Goal: Task Accomplishment & Management: Manage account settings

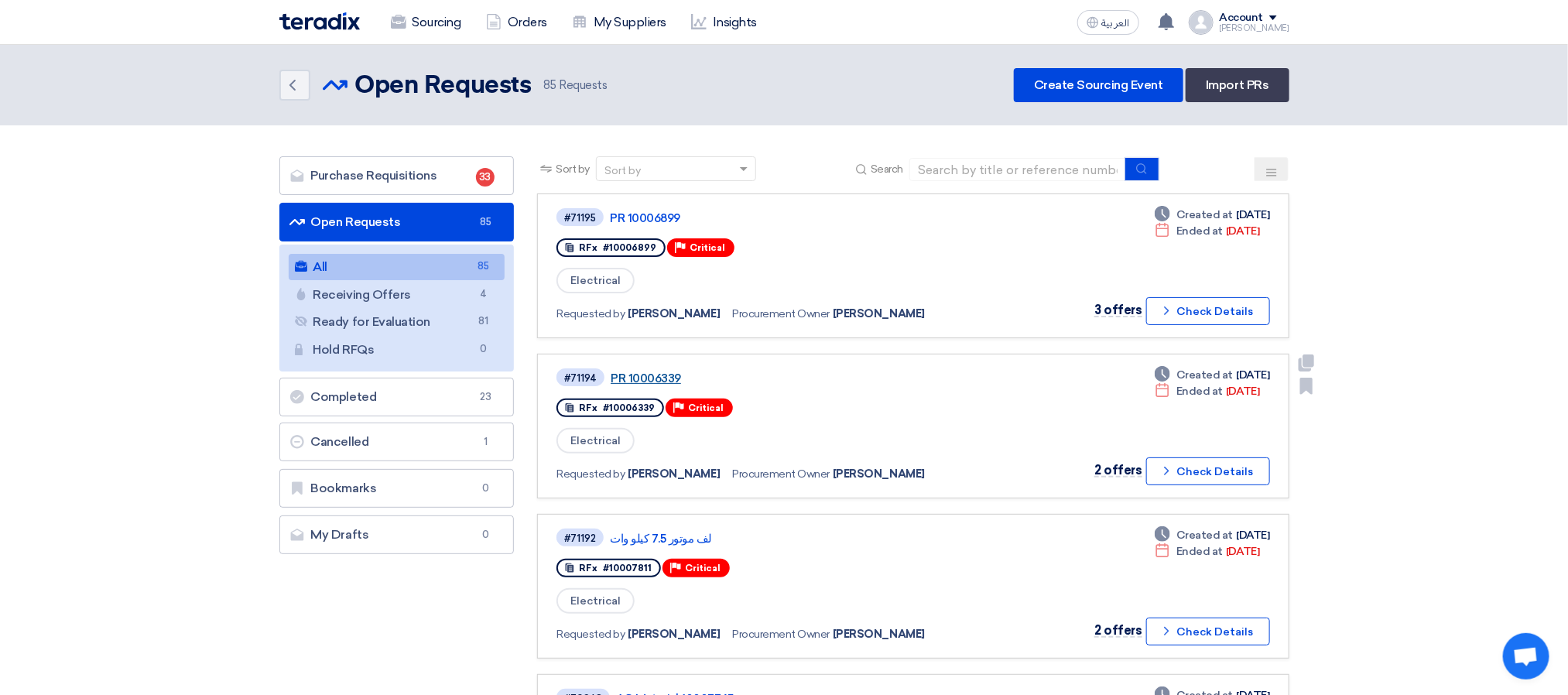
click at [634, 380] on link "PR 10006339" at bounding box center [804, 378] width 387 height 14
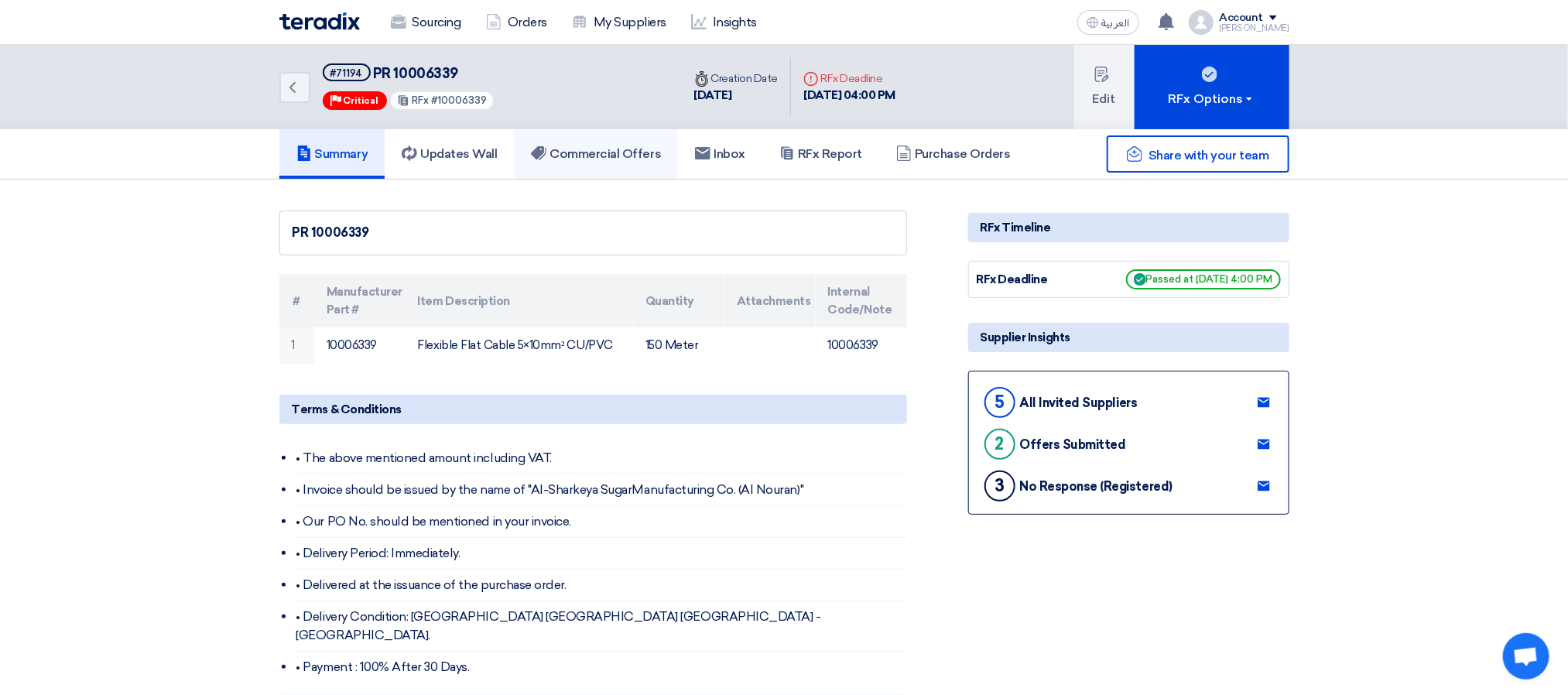
click at [616, 147] on h5 "Commercial Offers" at bounding box center [595, 154] width 130 height 15
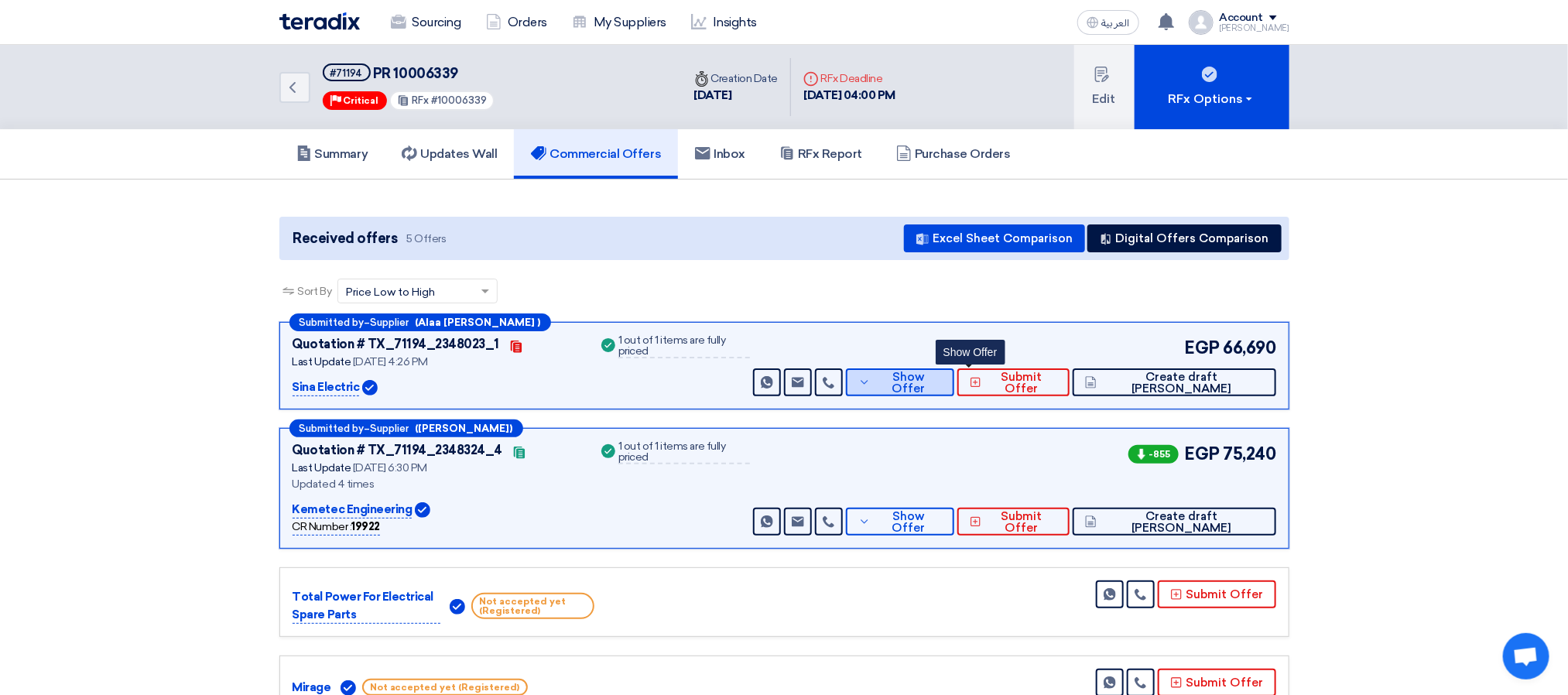
click at [955, 374] on button "Show Offer" at bounding box center [900, 382] width 108 height 27
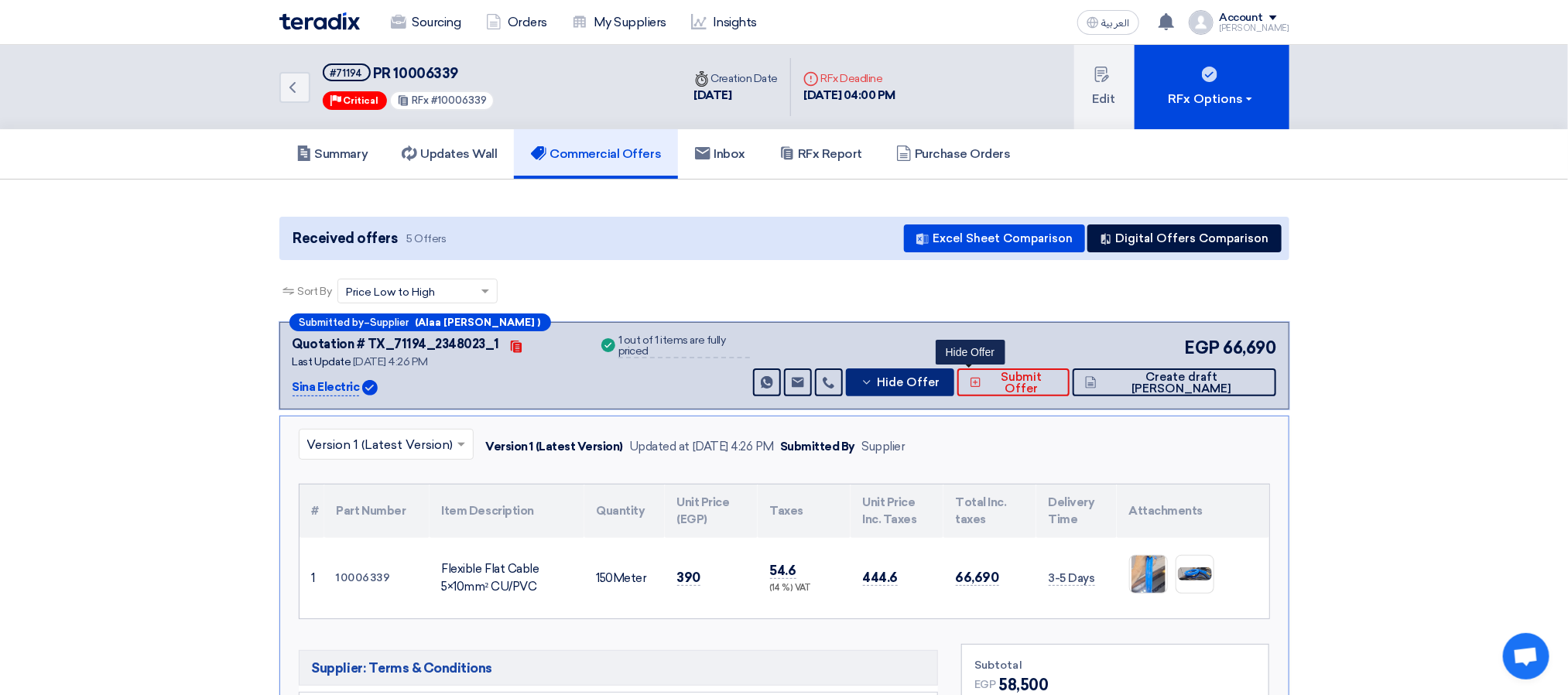
click at [931, 388] on button "Hide Offer" at bounding box center [900, 382] width 108 height 27
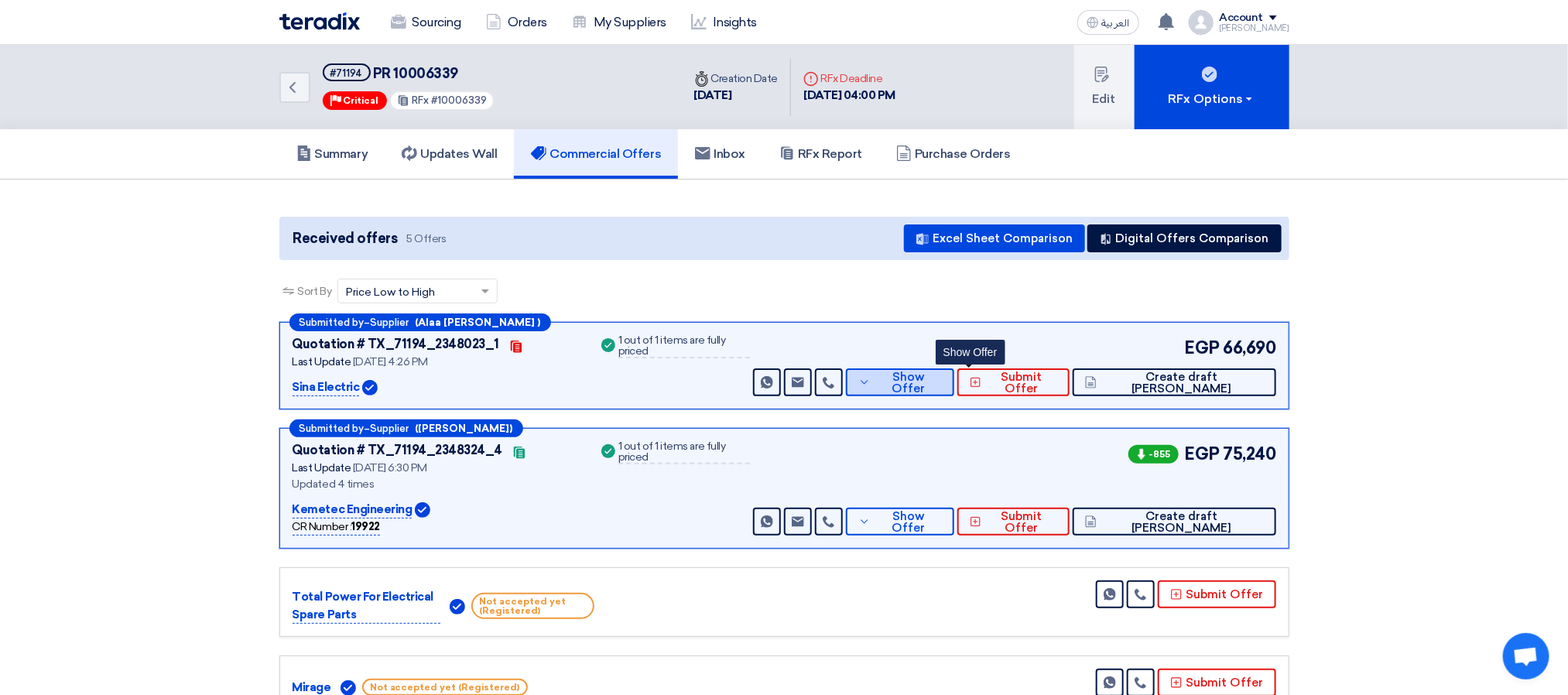
click at [946, 388] on button "Show Offer" at bounding box center [900, 382] width 108 height 27
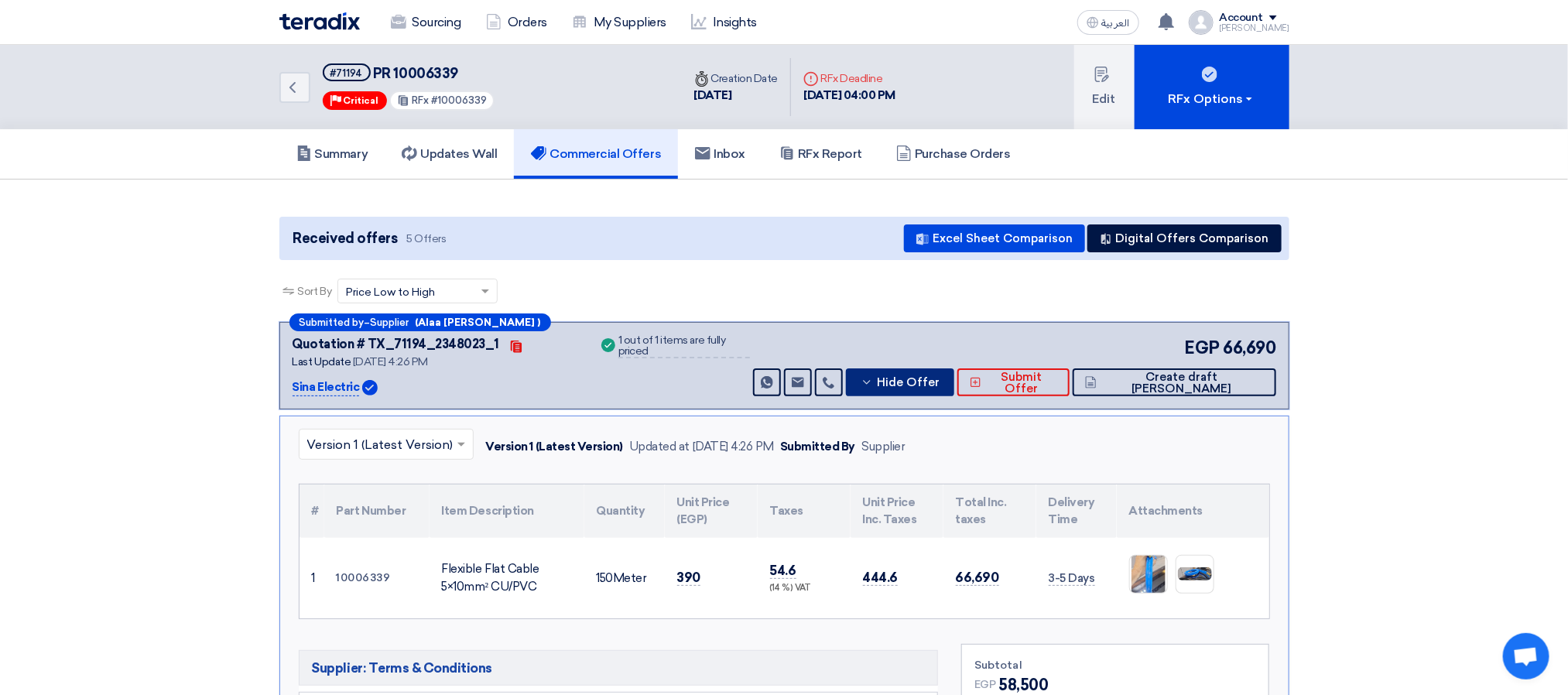
scroll to position [232, 0]
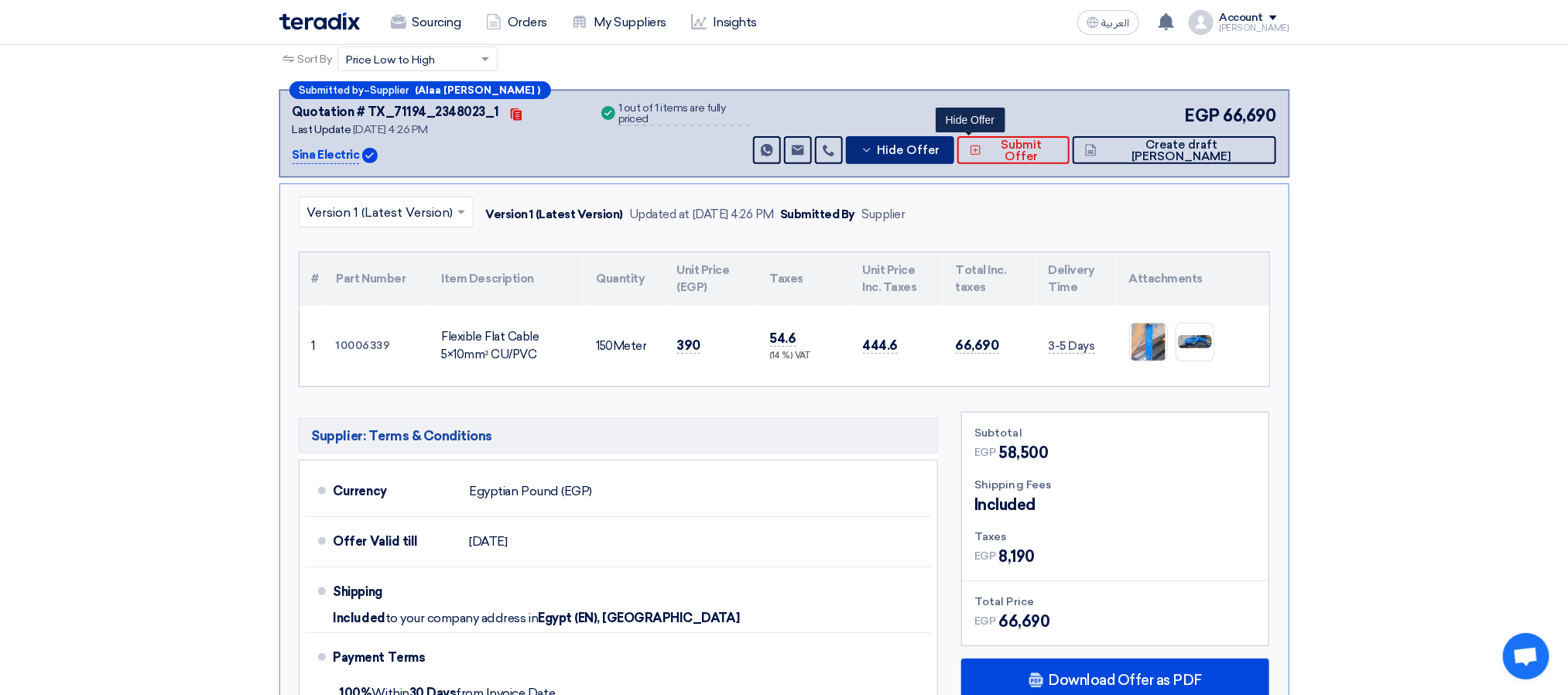
click at [940, 151] on span "Hide Offer" at bounding box center [908, 150] width 63 height 12
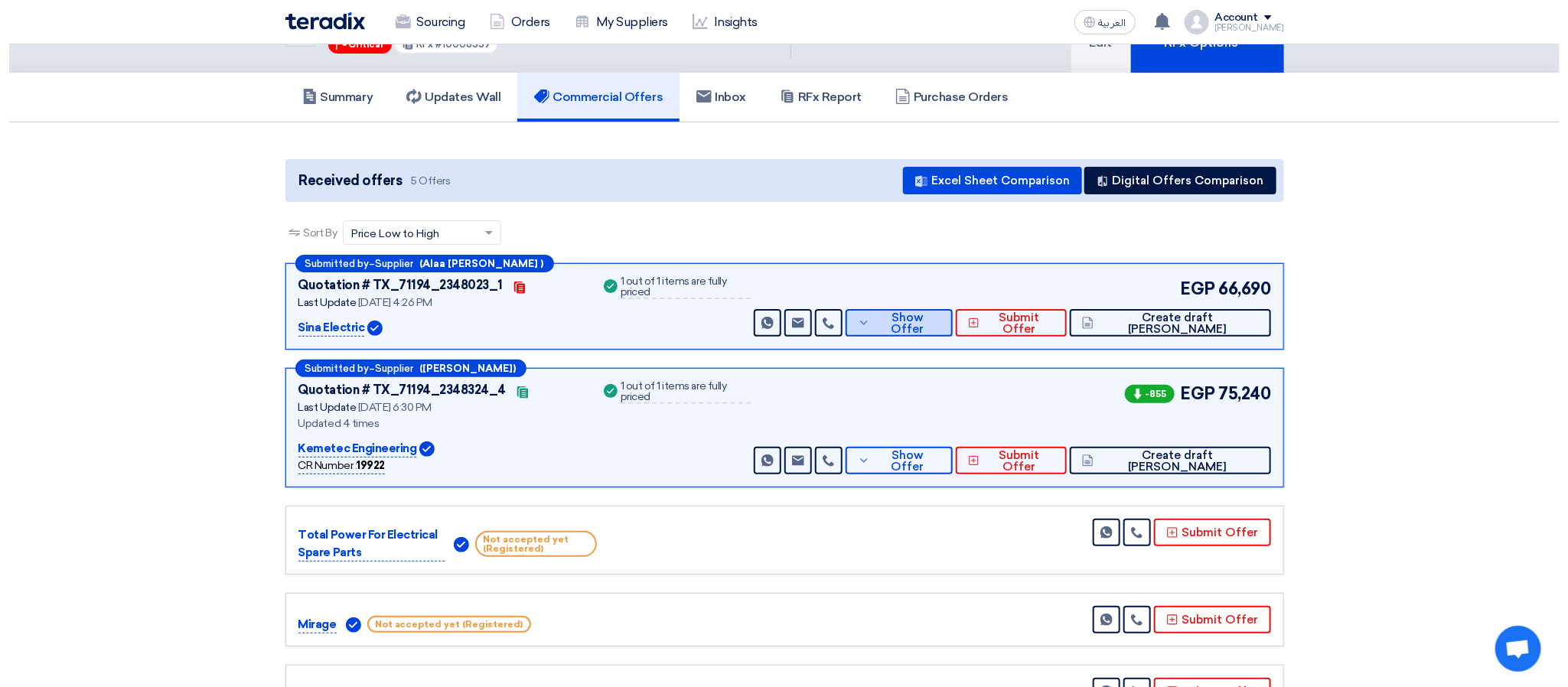
scroll to position [0, 0]
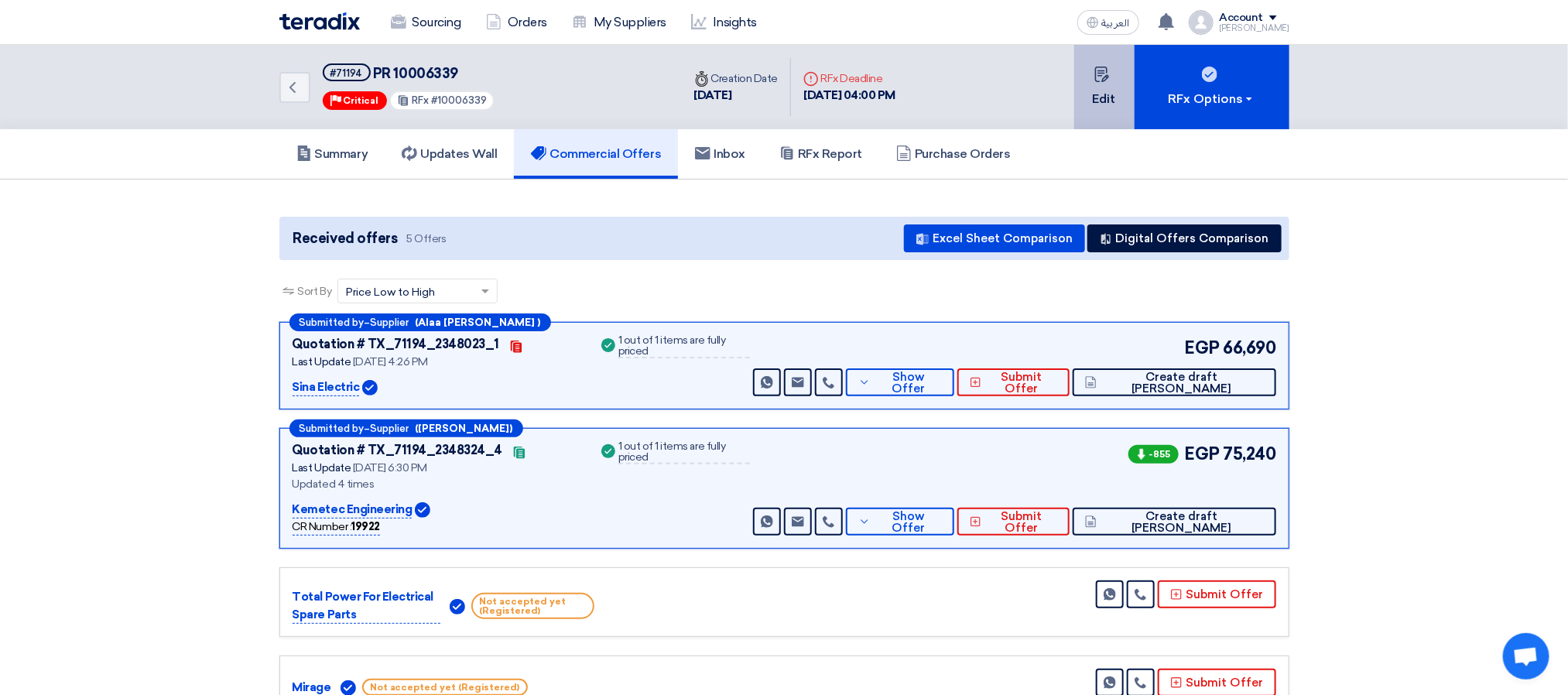
click at [1095, 113] on button "Edit" at bounding box center [1105, 87] width 60 height 84
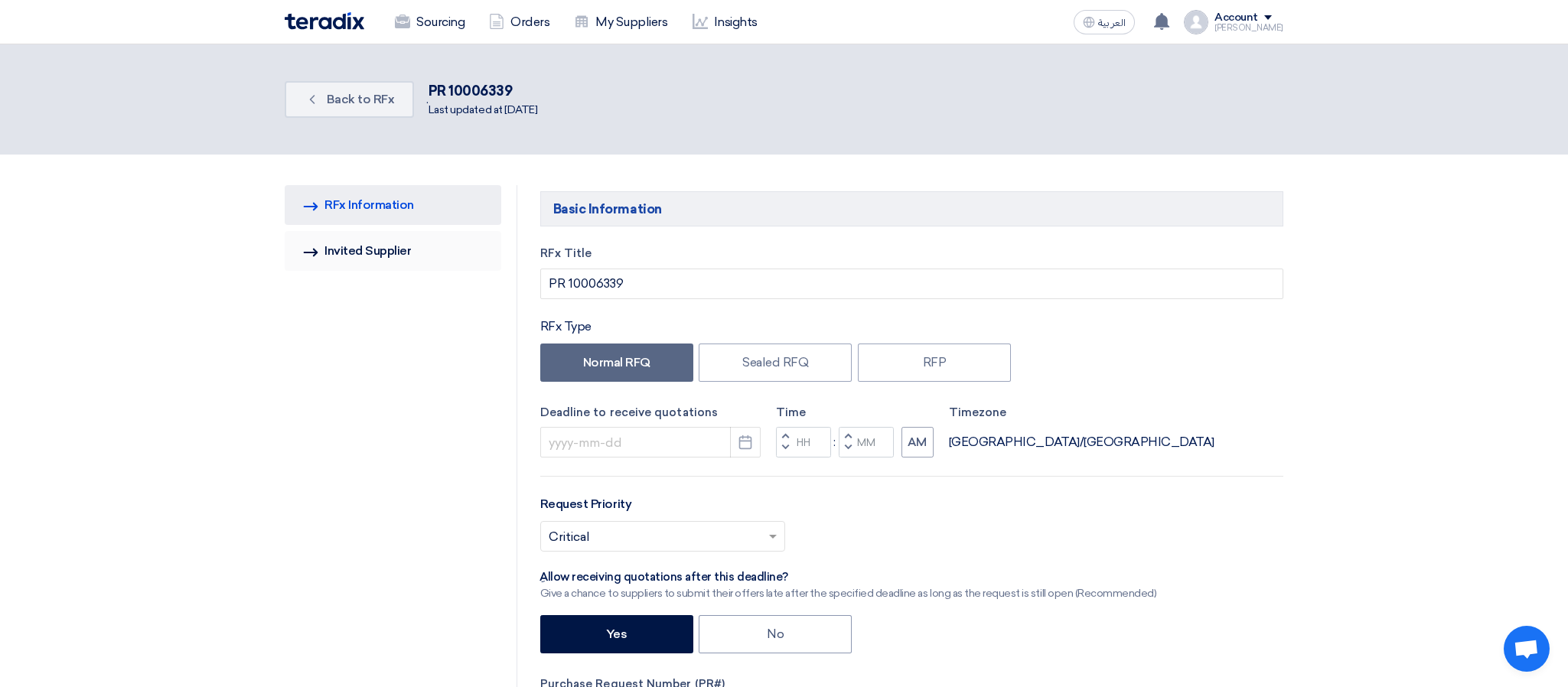
type input "[DATE]"
type input "04"
type input "00"
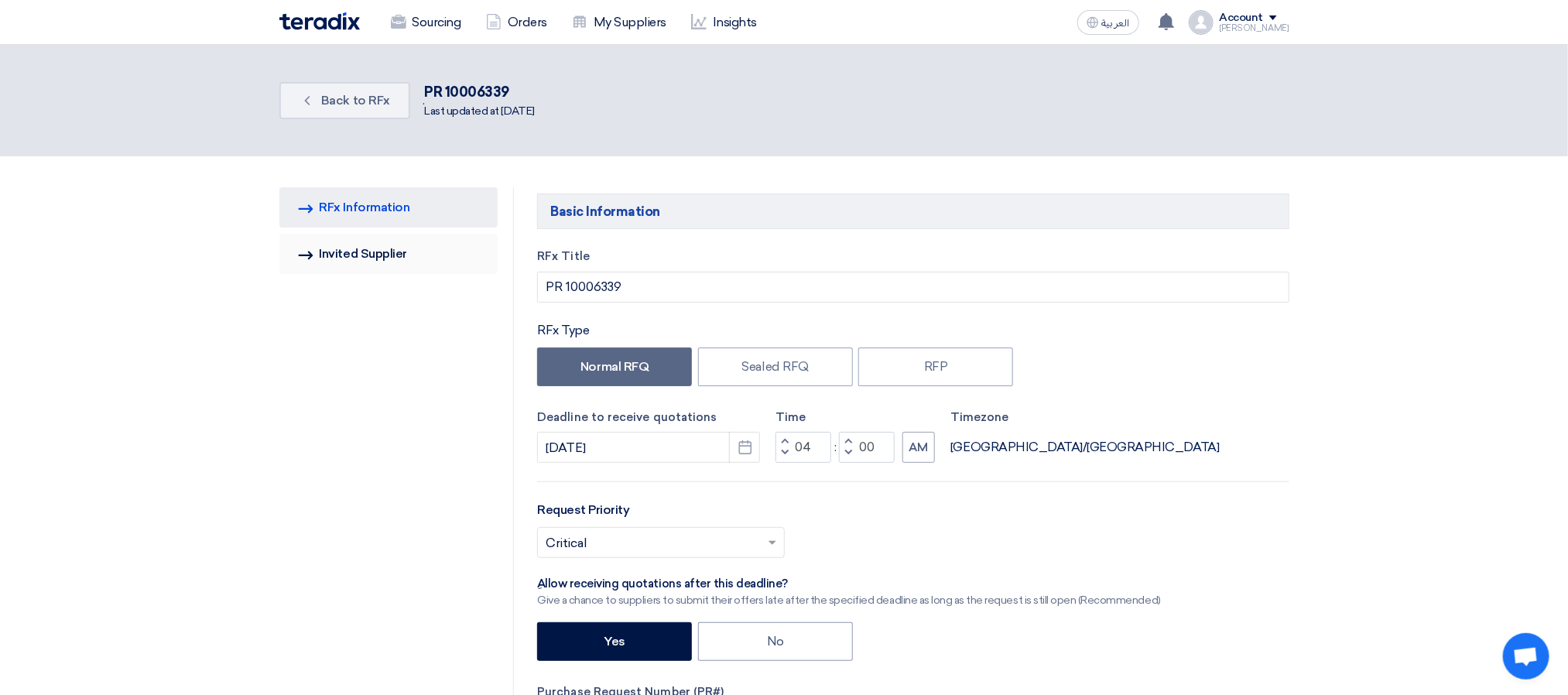
click at [391, 248] on link "Invited Suppliers Invited Supplier" at bounding box center [388, 253] width 219 height 40
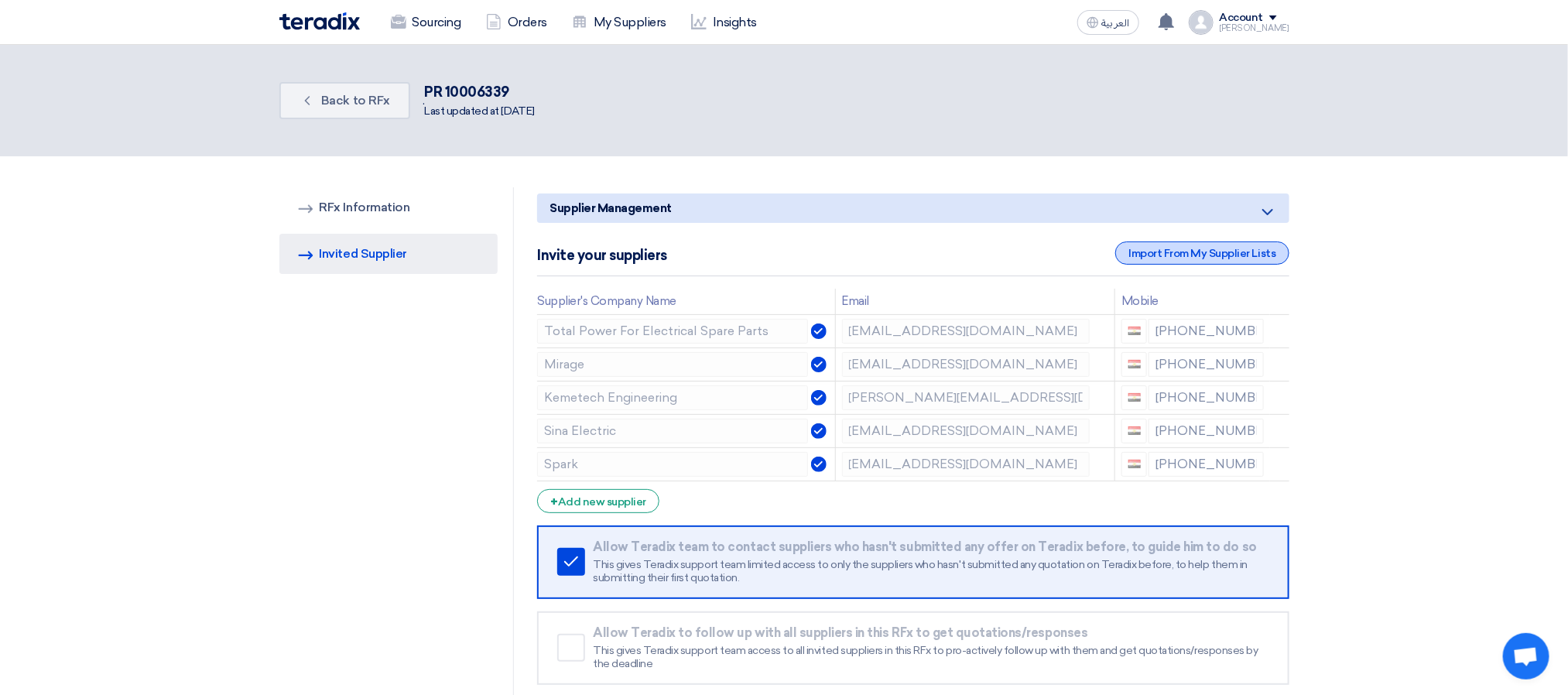
click at [1150, 248] on div "Import From My Supplier Lists" at bounding box center [1202, 253] width 174 height 23
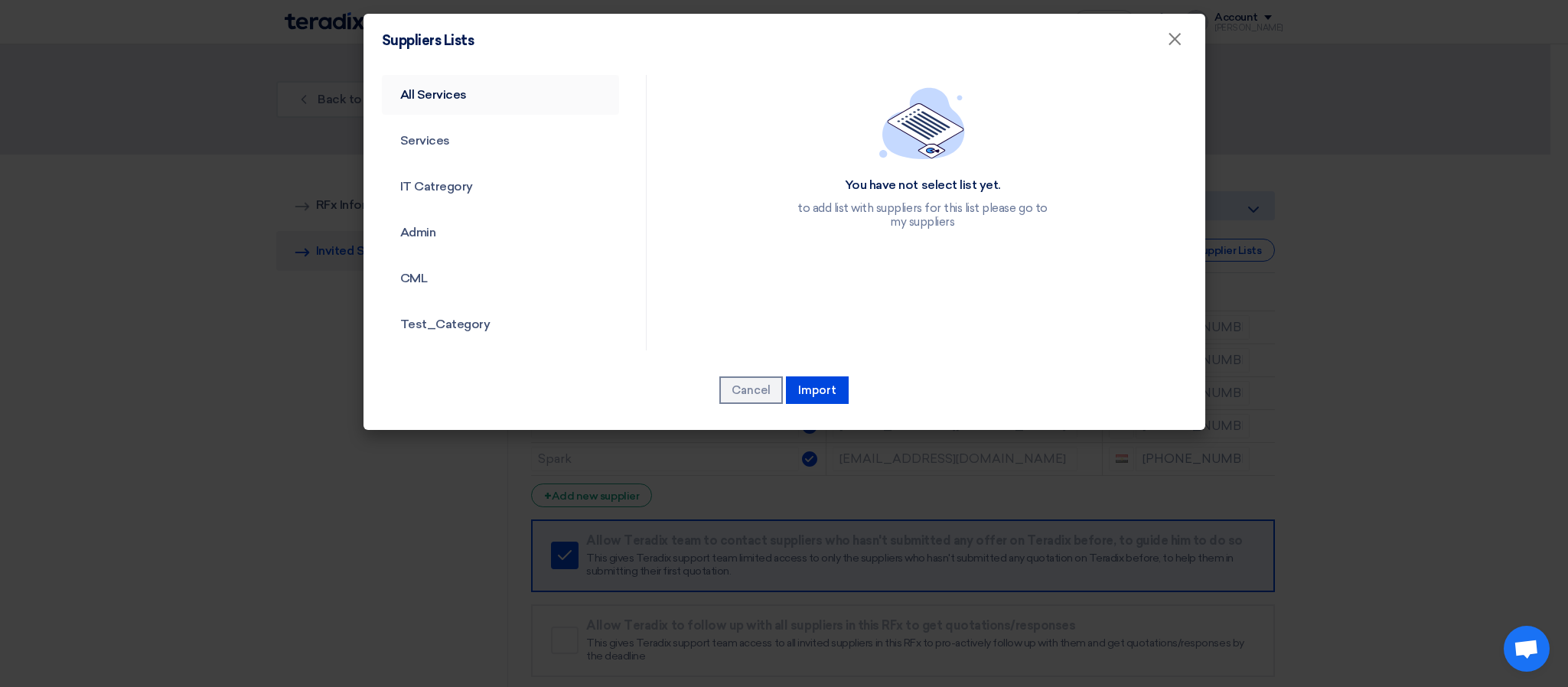
click at [422, 97] on link "All Services" at bounding box center [501, 94] width 238 height 40
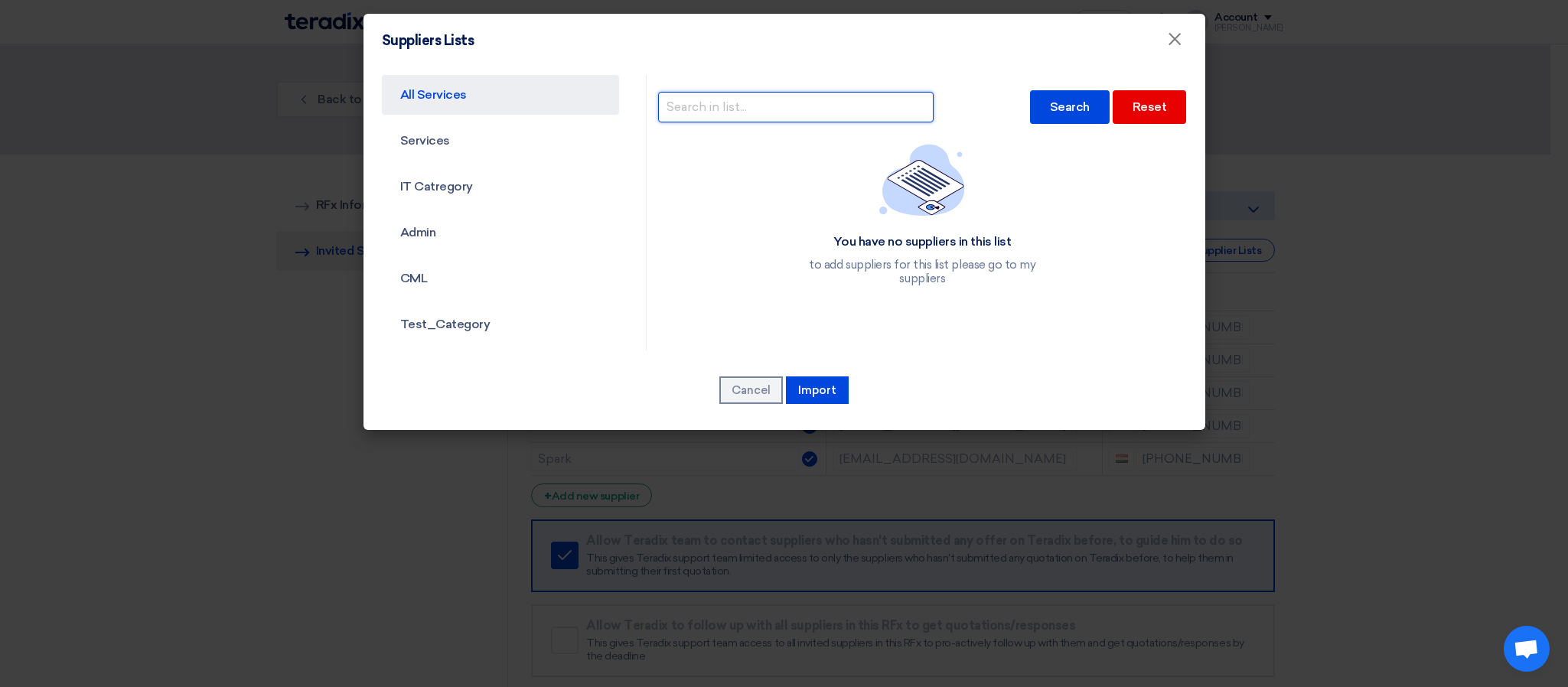
click at [811, 102] on input "text" at bounding box center [796, 107] width 275 height 31
type input "e"
type input "handasya"
click at [1071, 99] on div "Search" at bounding box center [1070, 107] width 80 height 34
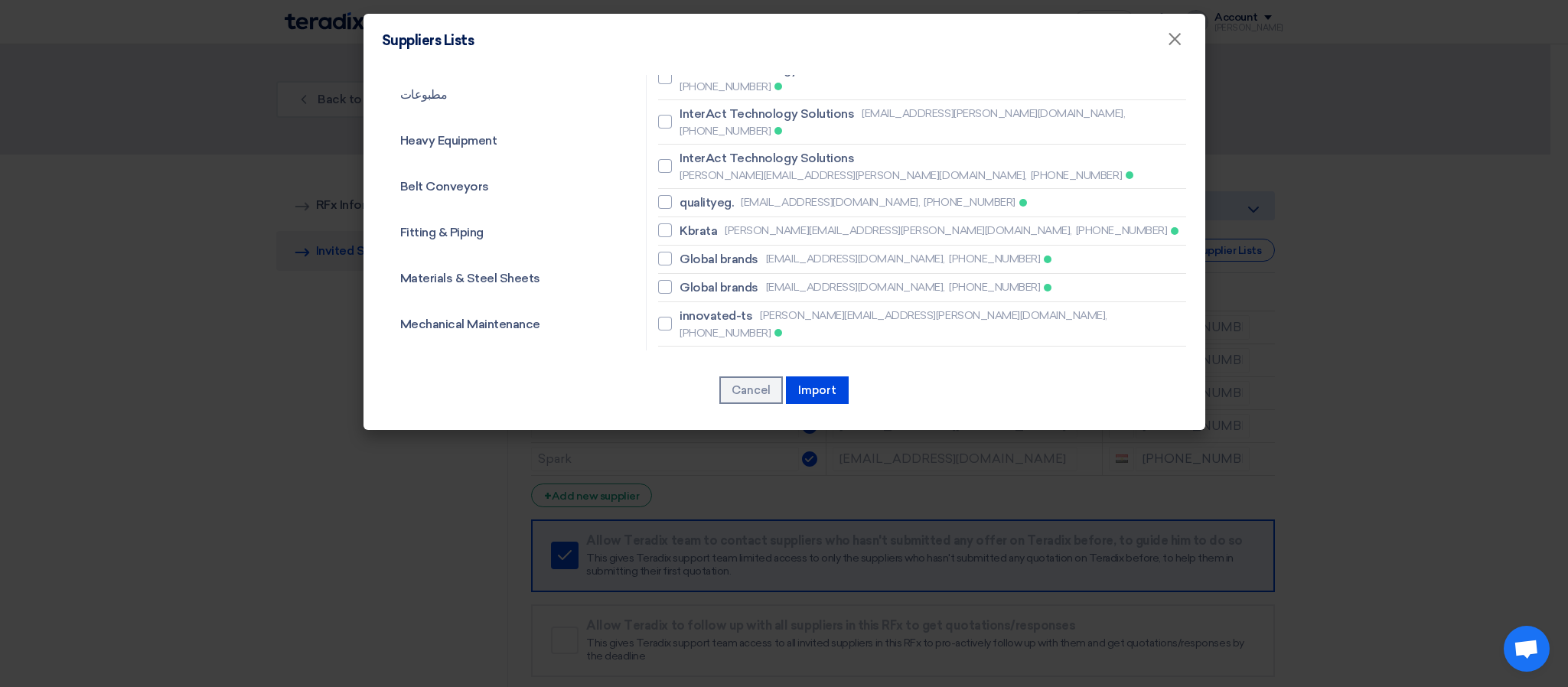
scroll to position [1836, 0]
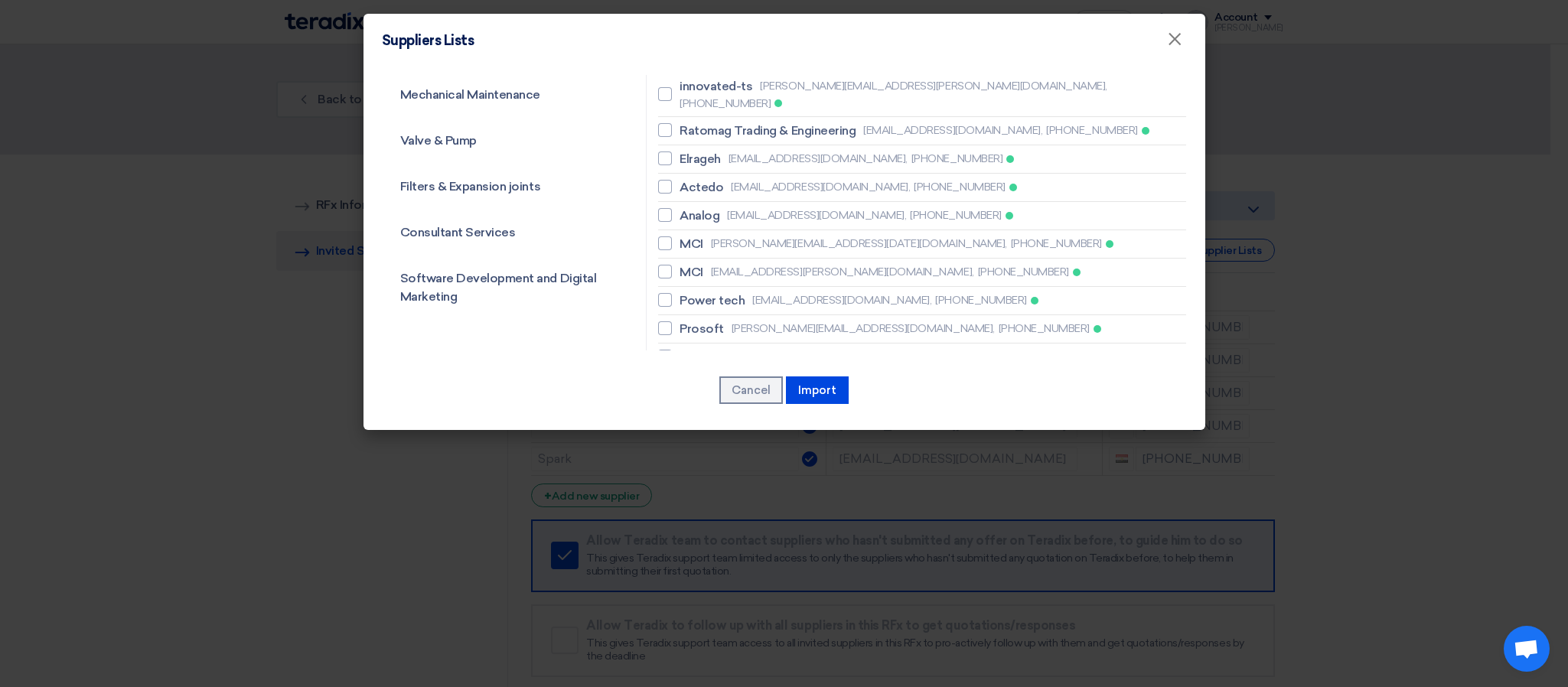
click at [659, 406] on div at bounding box center [665, 413] width 14 height 14
click at [680, 408] on input "El Handsia [EMAIL_ADDRESS][DOMAIN_NAME], [PHONE_NUMBER]" at bounding box center [685, 414] width 10 height 10
checkbox input "true"
click at [668, 433] on label "El Handsia [EMAIL_ADDRESS][DOMAIN_NAME], [PHONE_NUMBER]" at bounding box center [922, 442] width 528 height 19
click at [680, 436] on input "El Handsia [EMAIL_ADDRESS][DOMAIN_NAME], [PHONE_NUMBER]" at bounding box center [685, 442] width 10 height 10
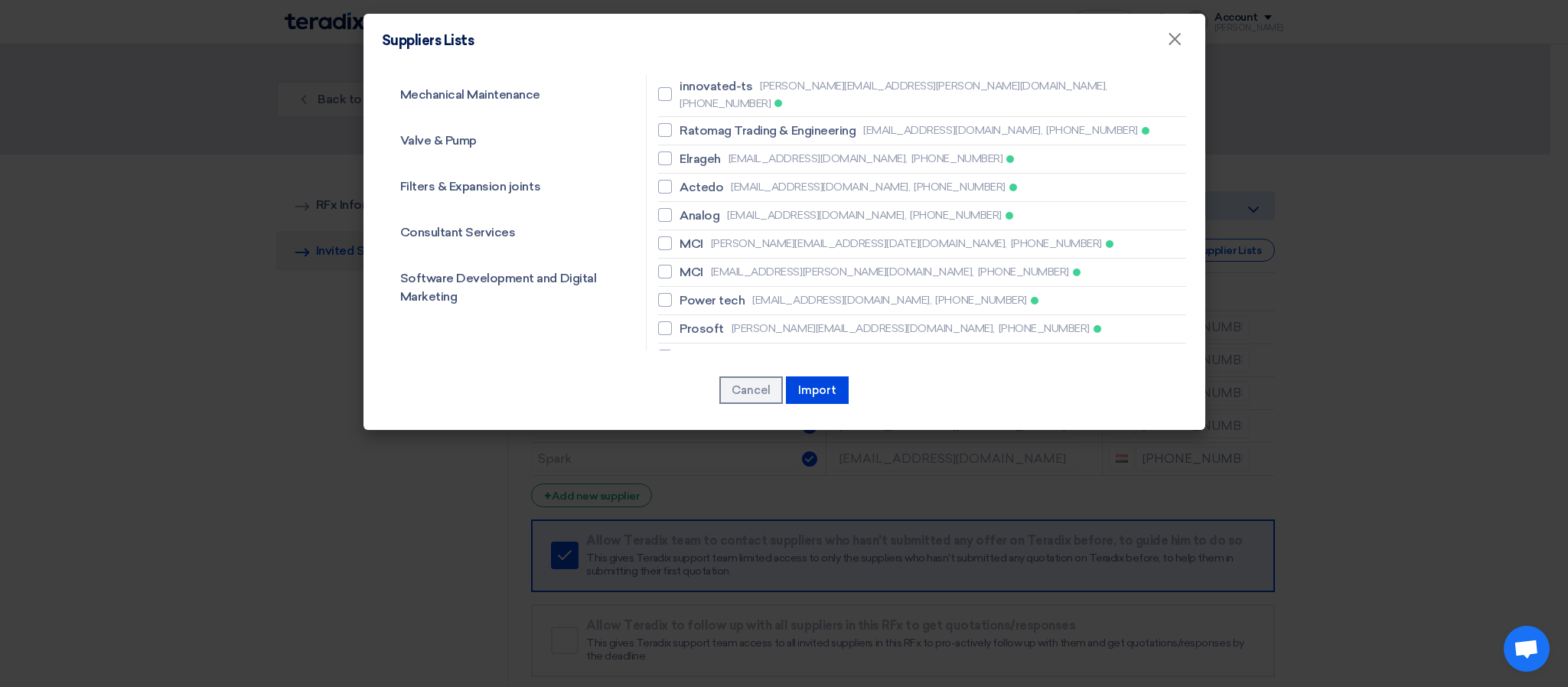
checkbox input "true"
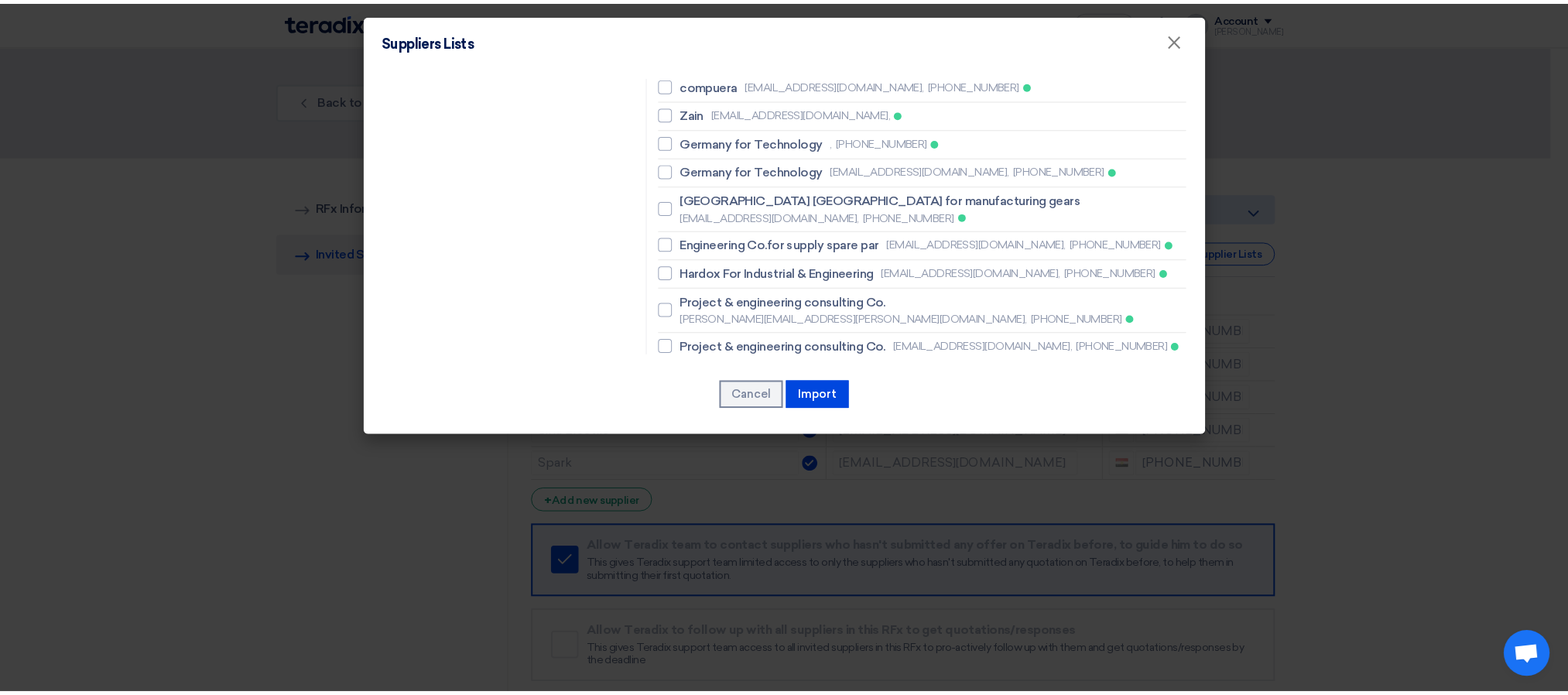
scroll to position [2554, 0]
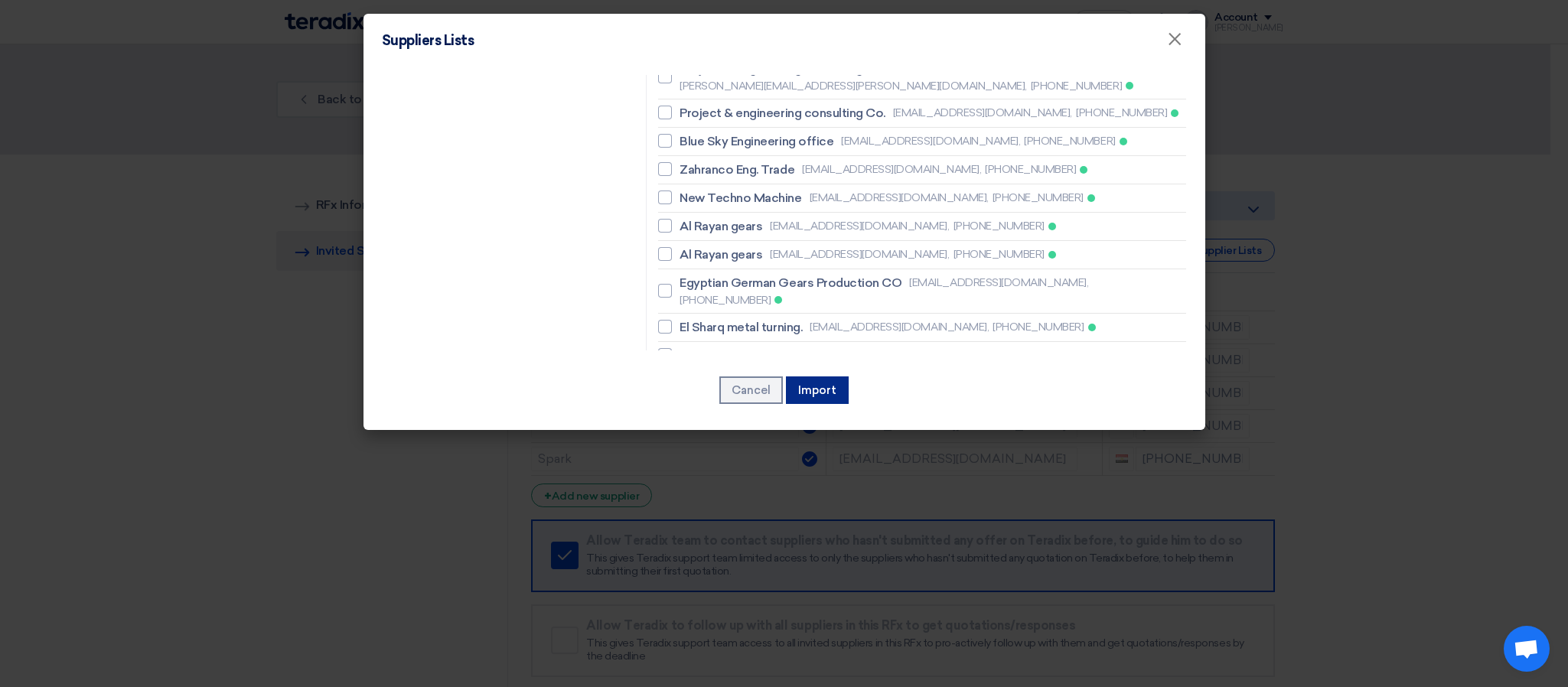
click at [825, 389] on button "Import" at bounding box center [817, 390] width 63 height 27
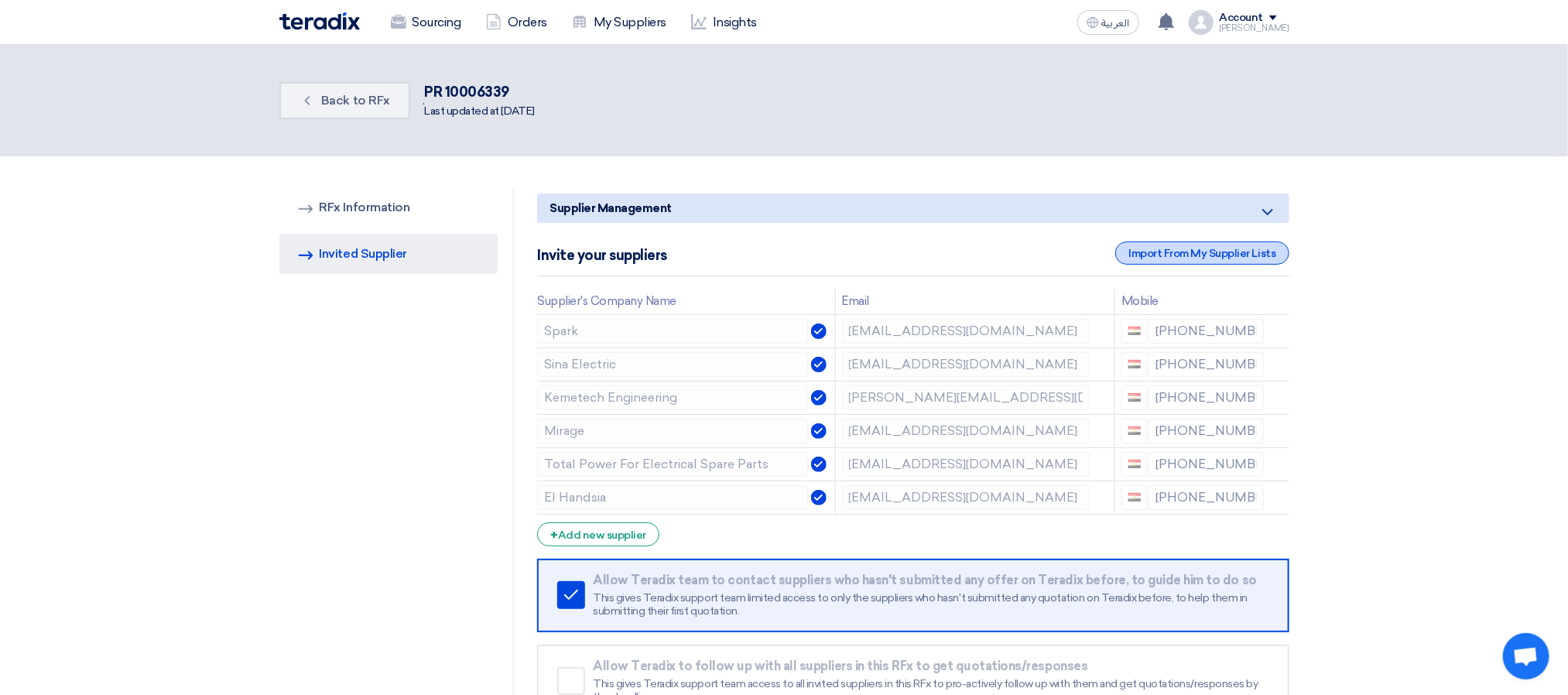
click at [1137, 252] on div "Import From My Supplier Lists" at bounding box center [1202, 253] width 174 height 23
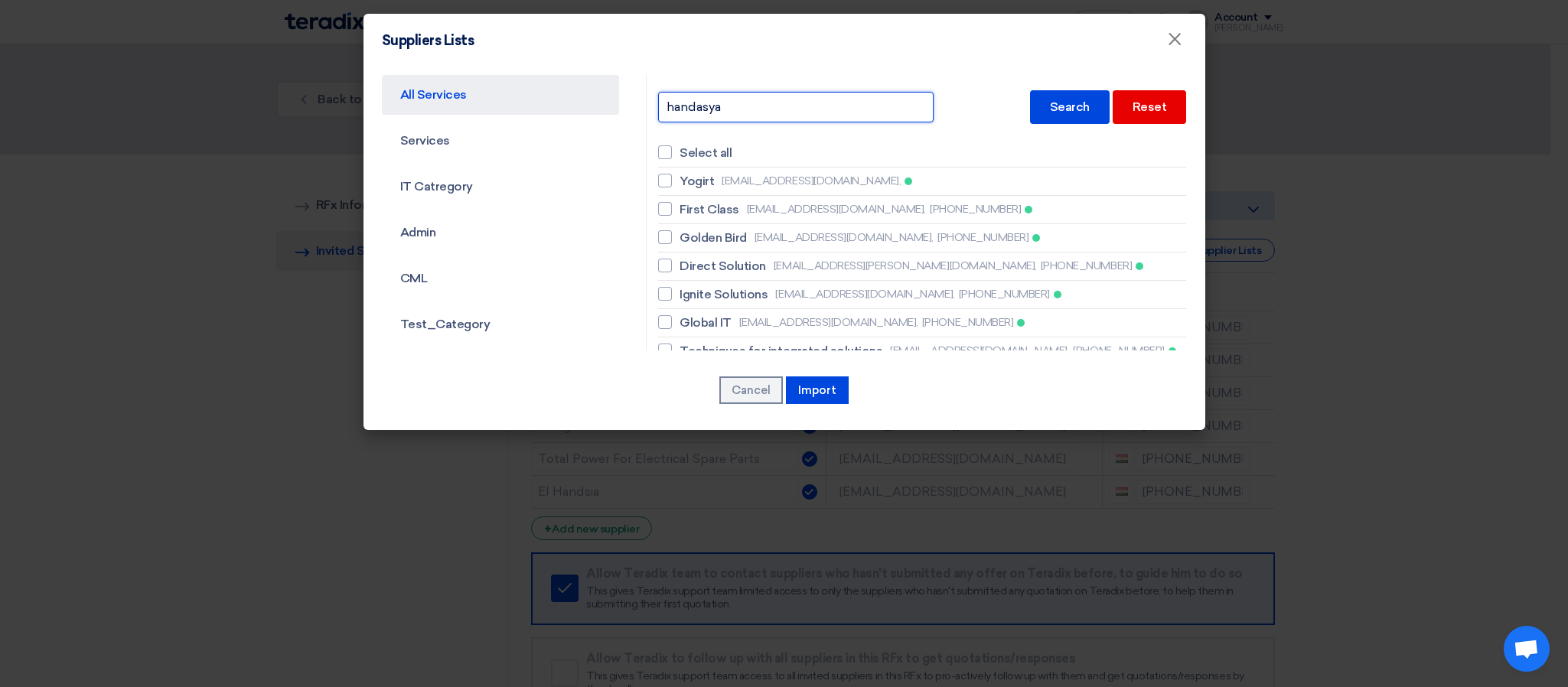
click at [754, 92] on input "handasya" at bounding box center [796, 107] width 275 height 31
type input "protec"
click at [1058, 108] on div "Search" at bounding box center [1070, 107] width 80 height 34
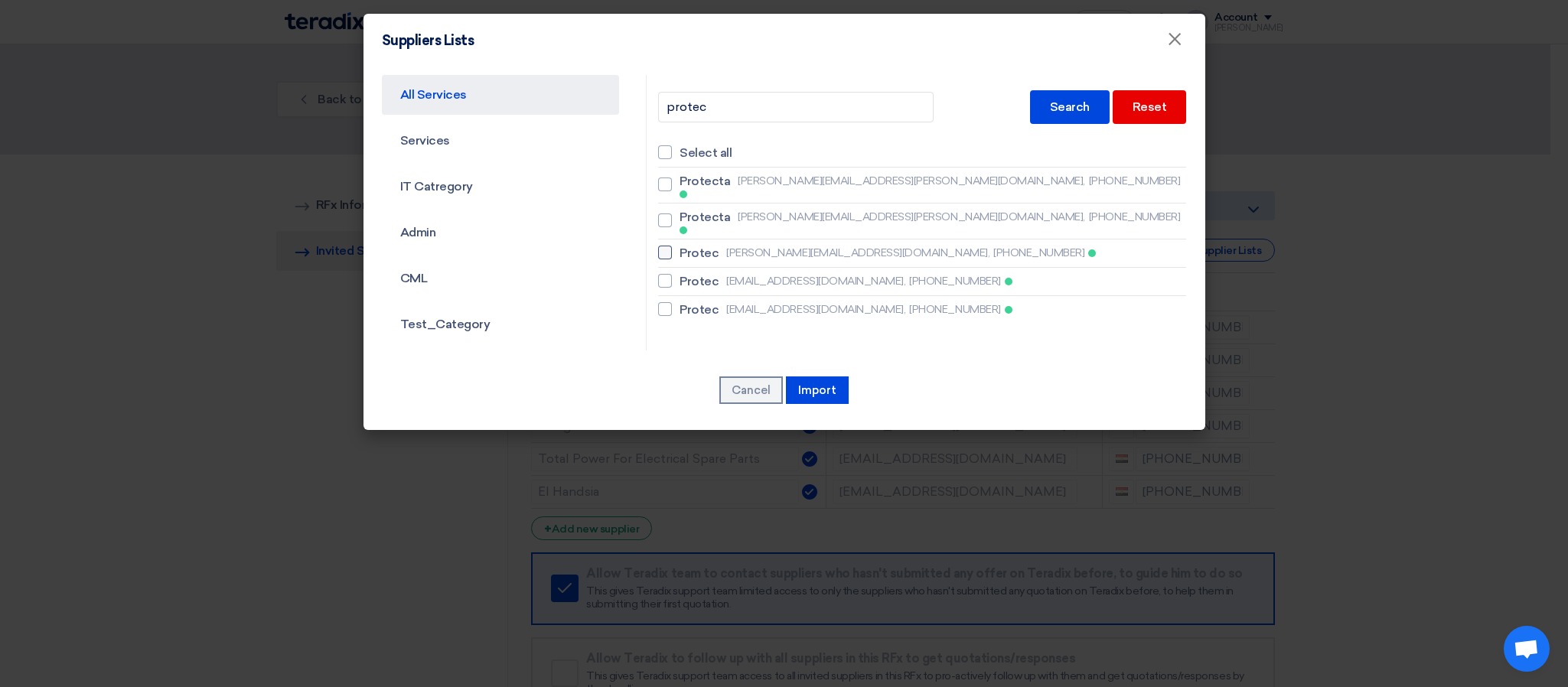
click at [687, 244] on span "Protec" at bounding box center [699, 253] width 39 height 19
click at [687, 248] on input "Protec [PERSON_NAME][EMAIL_ADDRESS][DOMAIN_NAME], [PHONE_NUMBER]" at bounding box center [685, 253] width 10 height 10
checkbox input "true"
click at [699, 273] on span "Protec" at bounding box center [699, 282] width 39 height 19
click at [690, 276] on input "Protec [EMAIL_ADDRESS][DOMAIN_NAME], [PHONE_NUMBER]" at bounding box center [685, 281] width 10 height 10
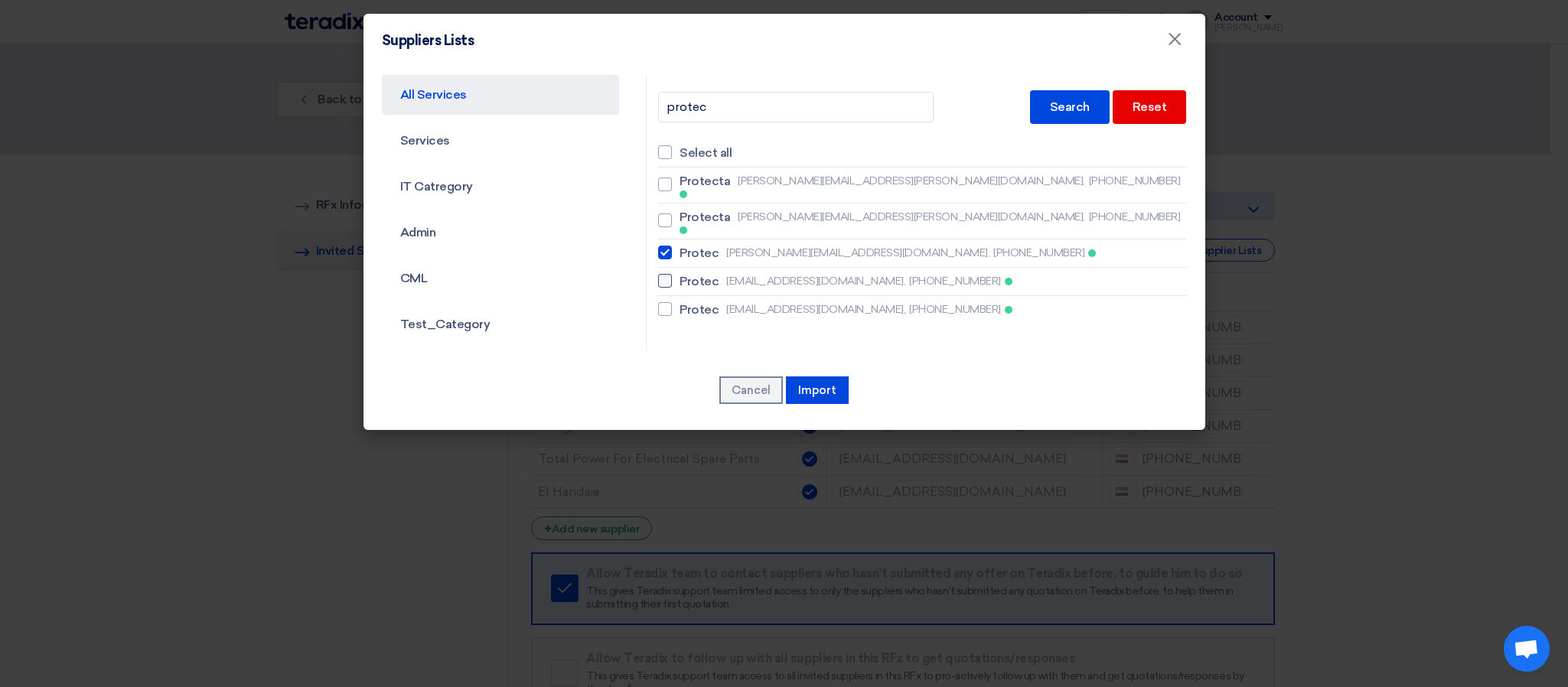
checkbox input "true"
click at [701, 301] on span "Protec" at bounding box center [699, 310] width 39 height 19
click at [690, 305] on input "Protec [EMAIL_ADDRESS][DOMAIN_NAME], [PHONE_NUMBER]" at bounding box center [685, 310] width 10 height 10
checkbox input "true"
click at [804, 391] on button "Import" at bounding box center [817, 390] width 63 height 27
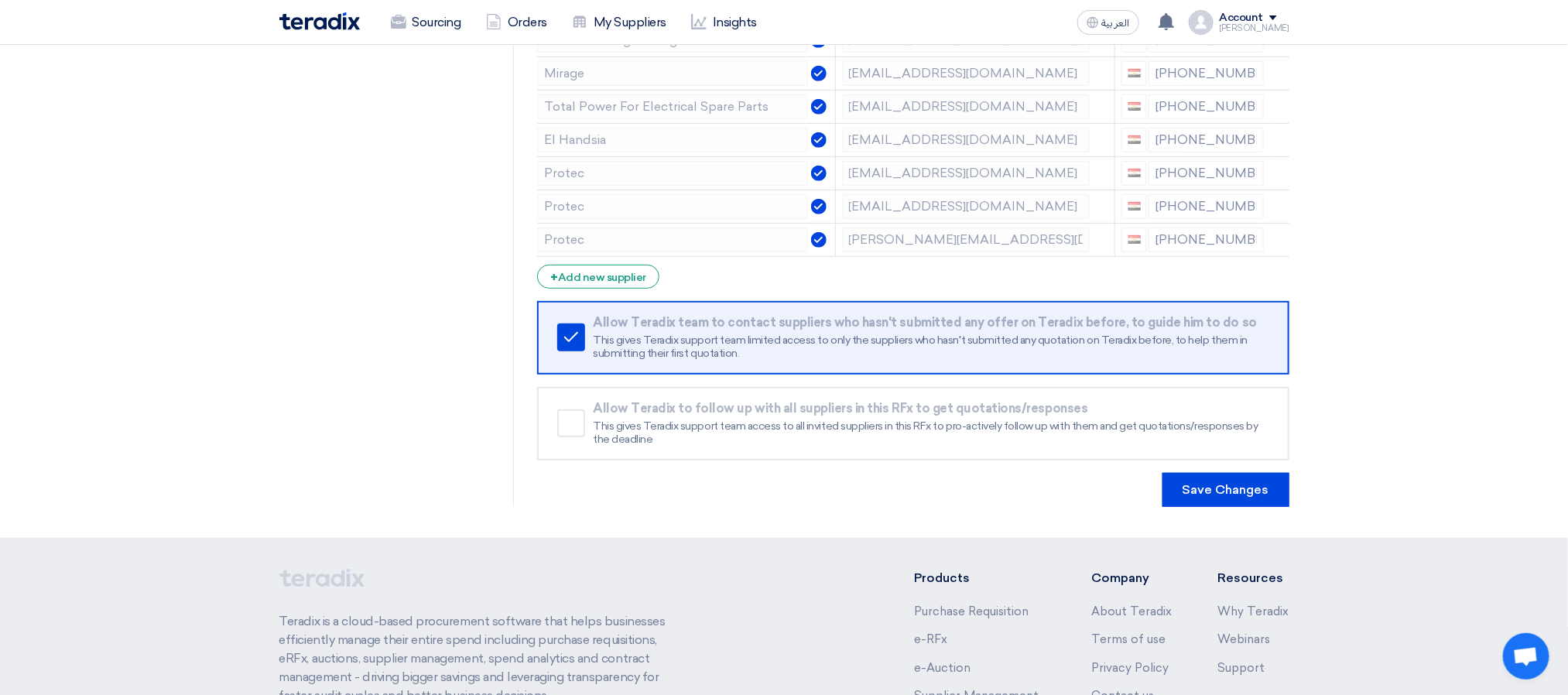
scroll to position [551, 0]
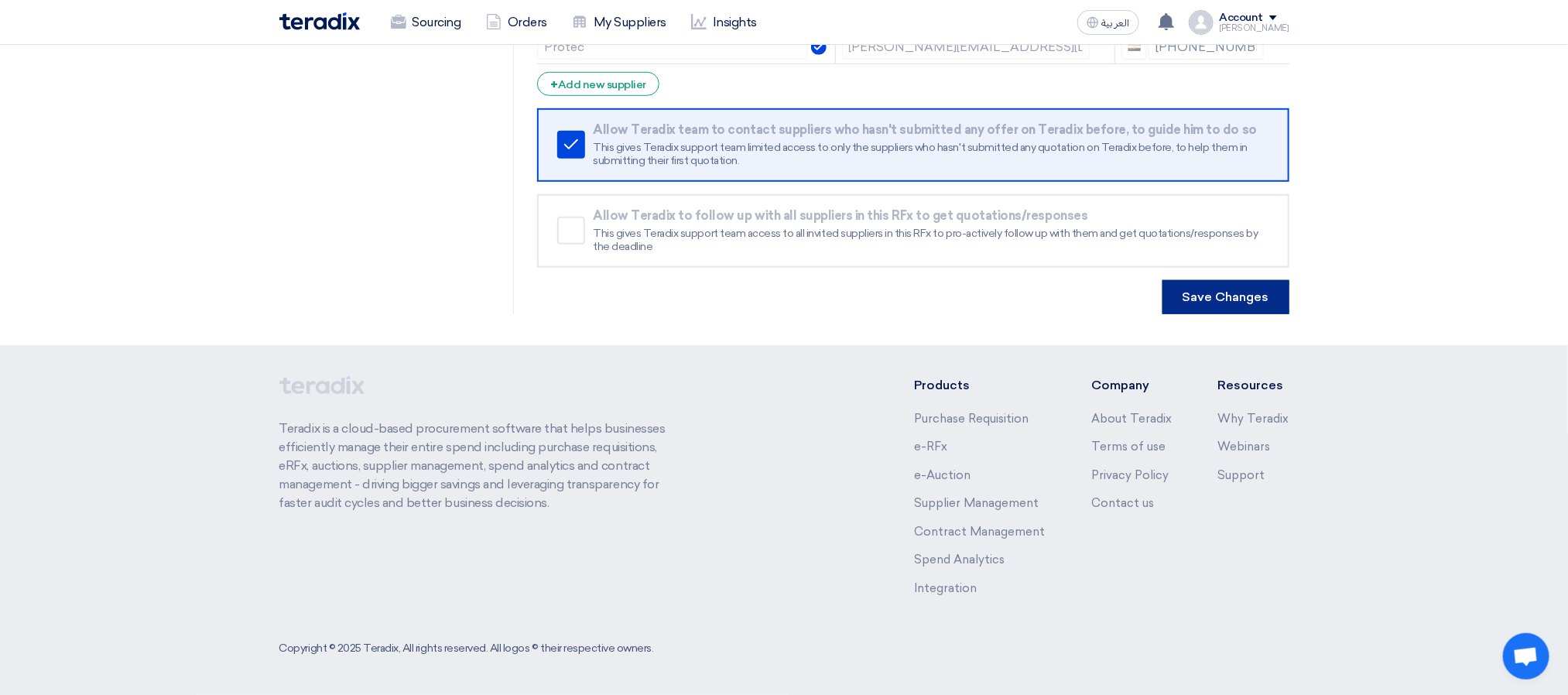
click at [1196, 311] on button "Save Changes" at bounding box center [1226, 297] width 127 height 34
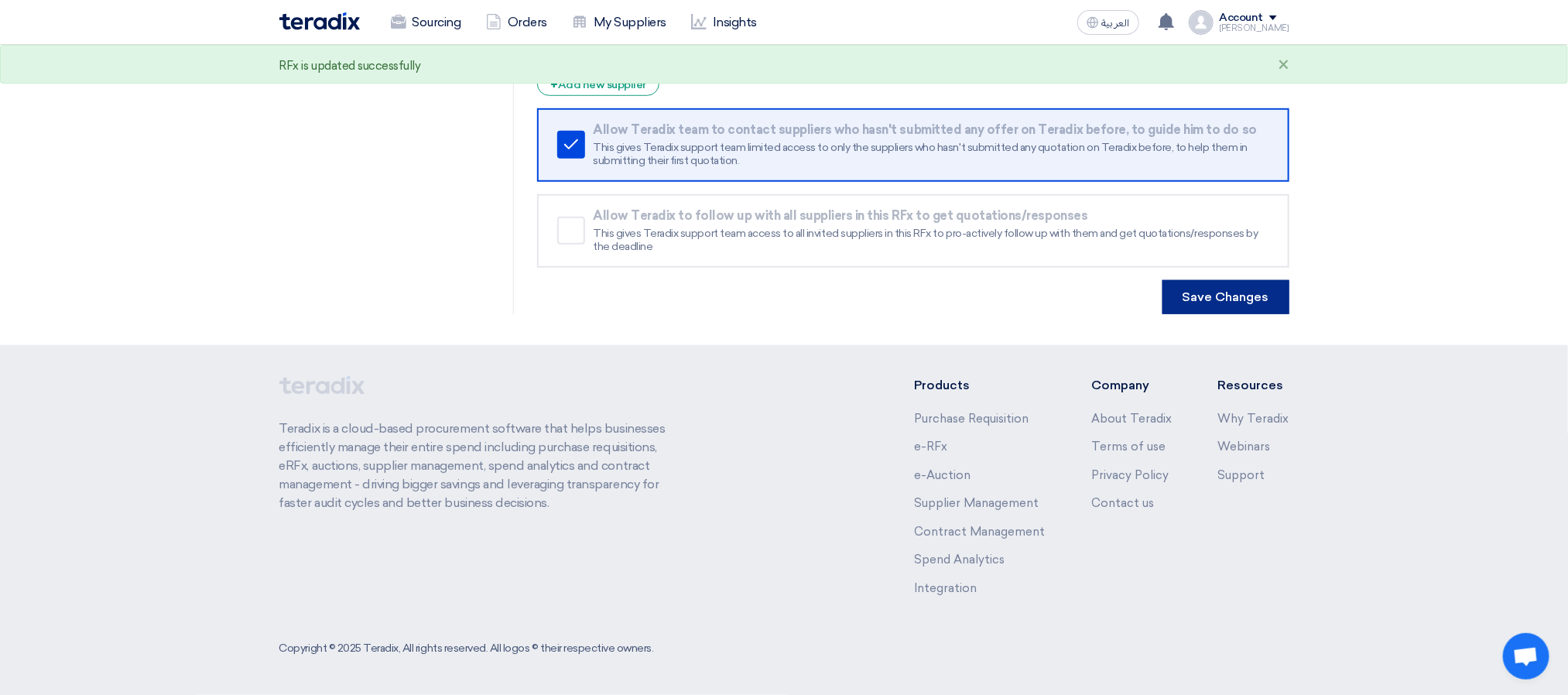
scroll to position [0, 0]
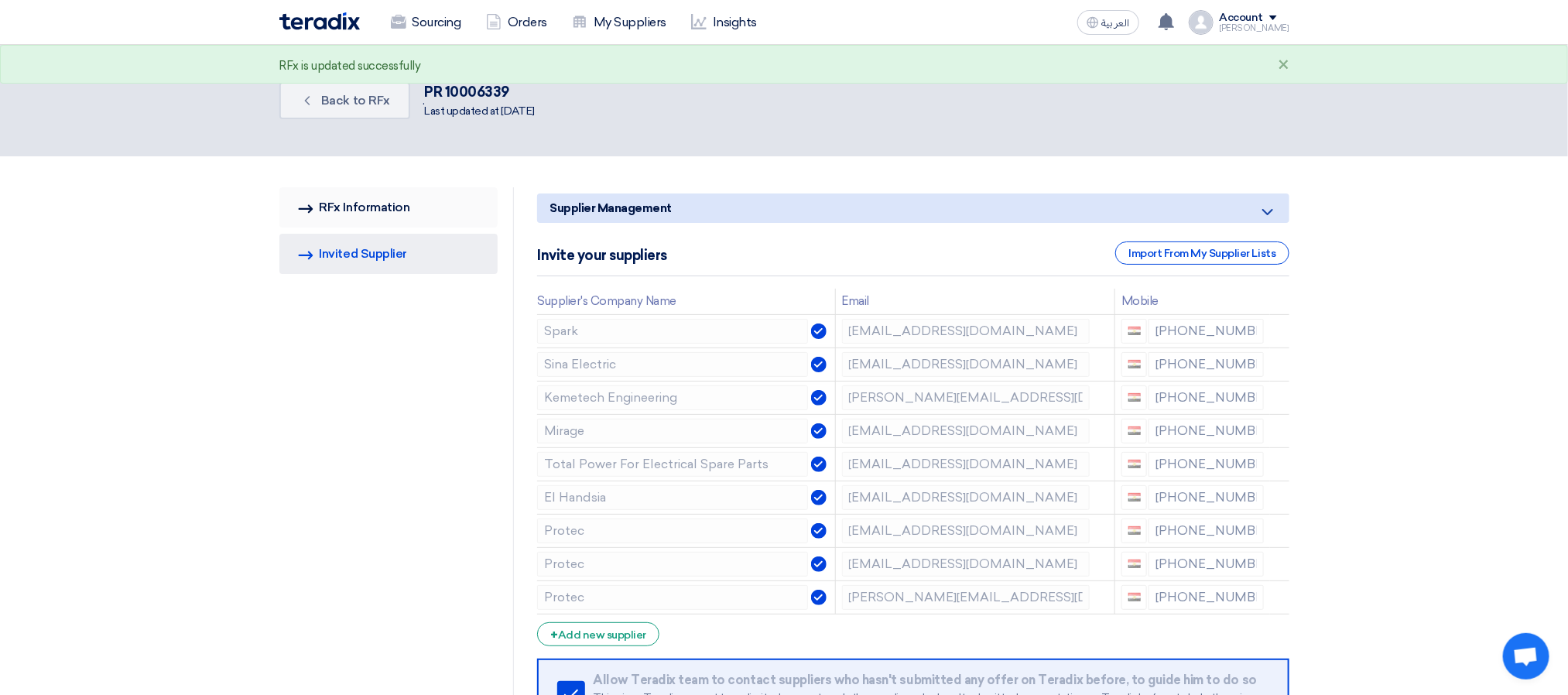
click at [387, 200] on link "RFQ Information RFx Information" at bounding box center [388, 207] width 219 height 40
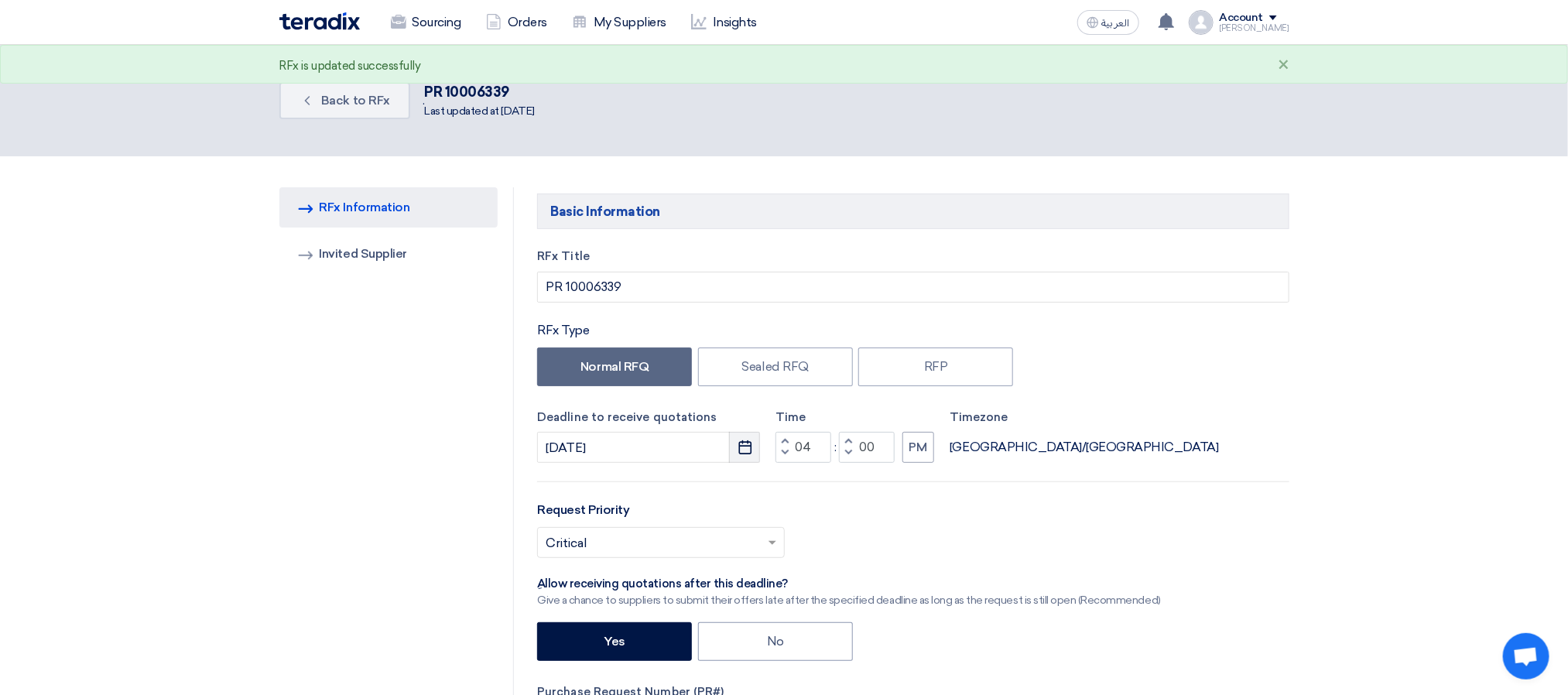
click at [741, 444] on icon "Pick a date" at bounding box center [746, 448] width 15 height 15
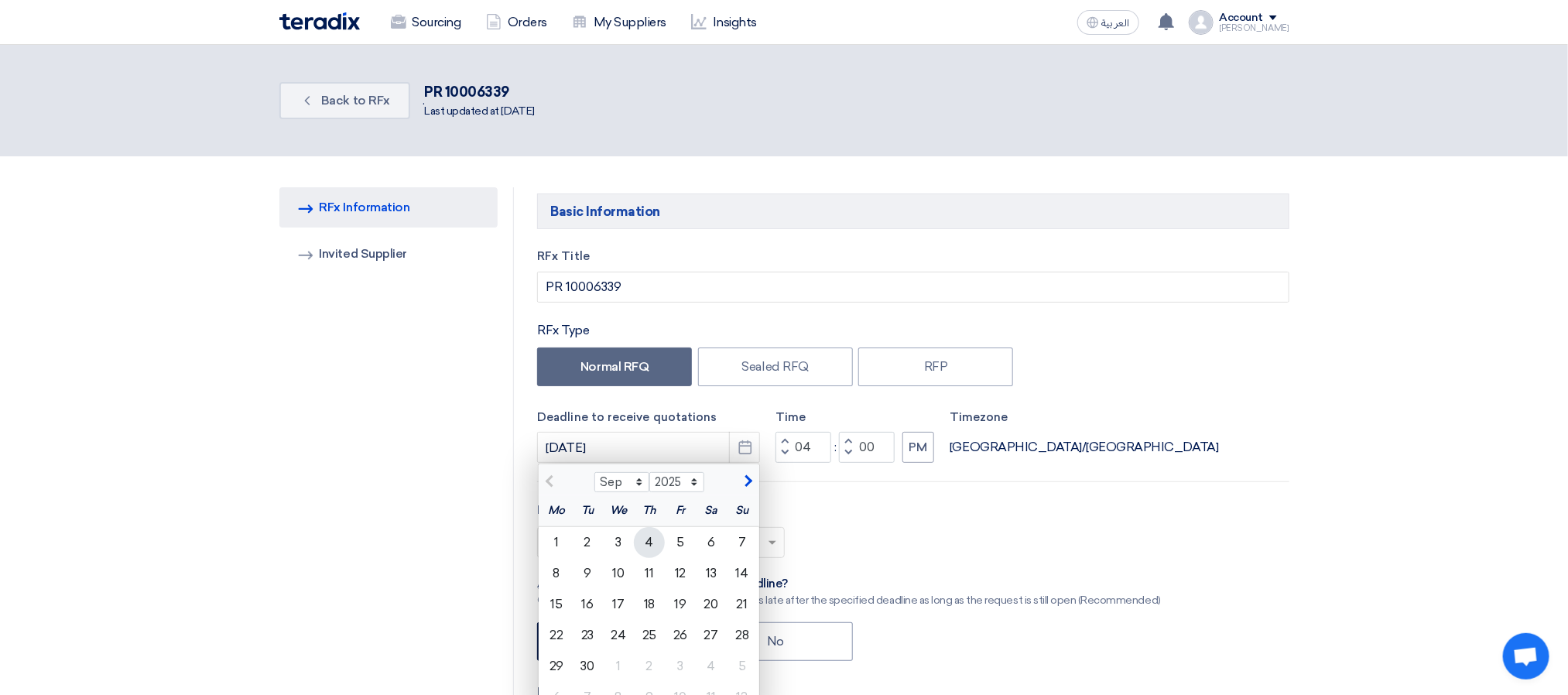
click at [644, 546] on div "4" at bounding box center [650, 543] width 31 height 31
type input "[DATE]"
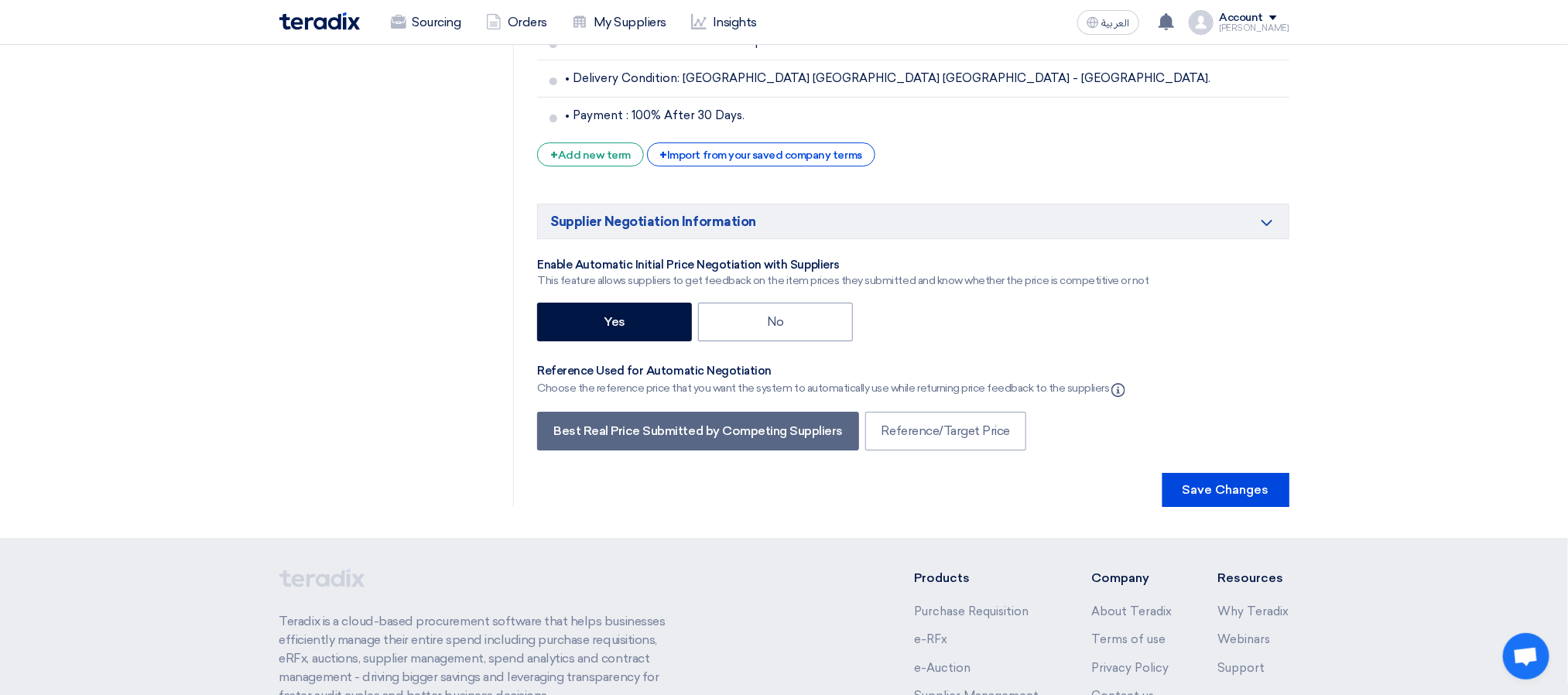
scroll to position [2870, 0]
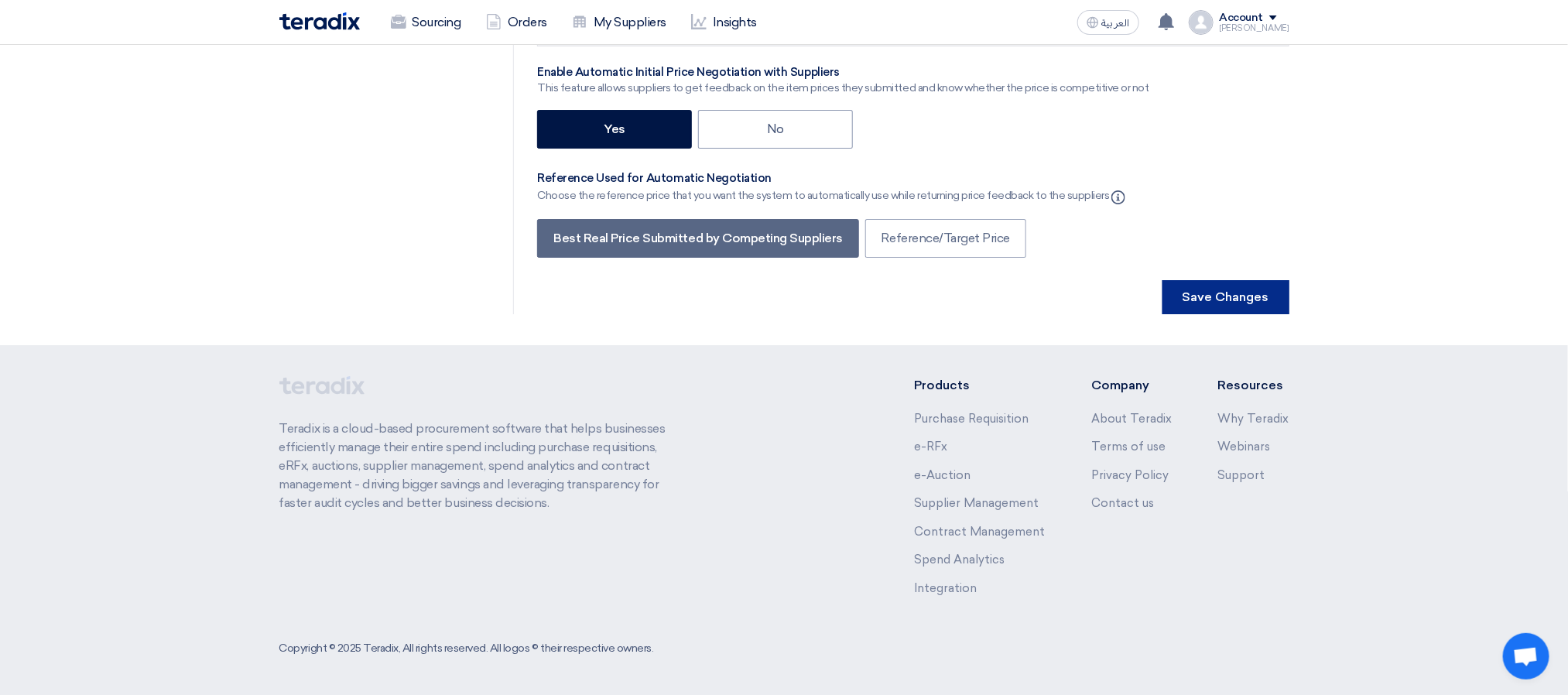
click at [1203, 307] on button "Save Changes" at bounding box center [1226, 297] width 127 height 34
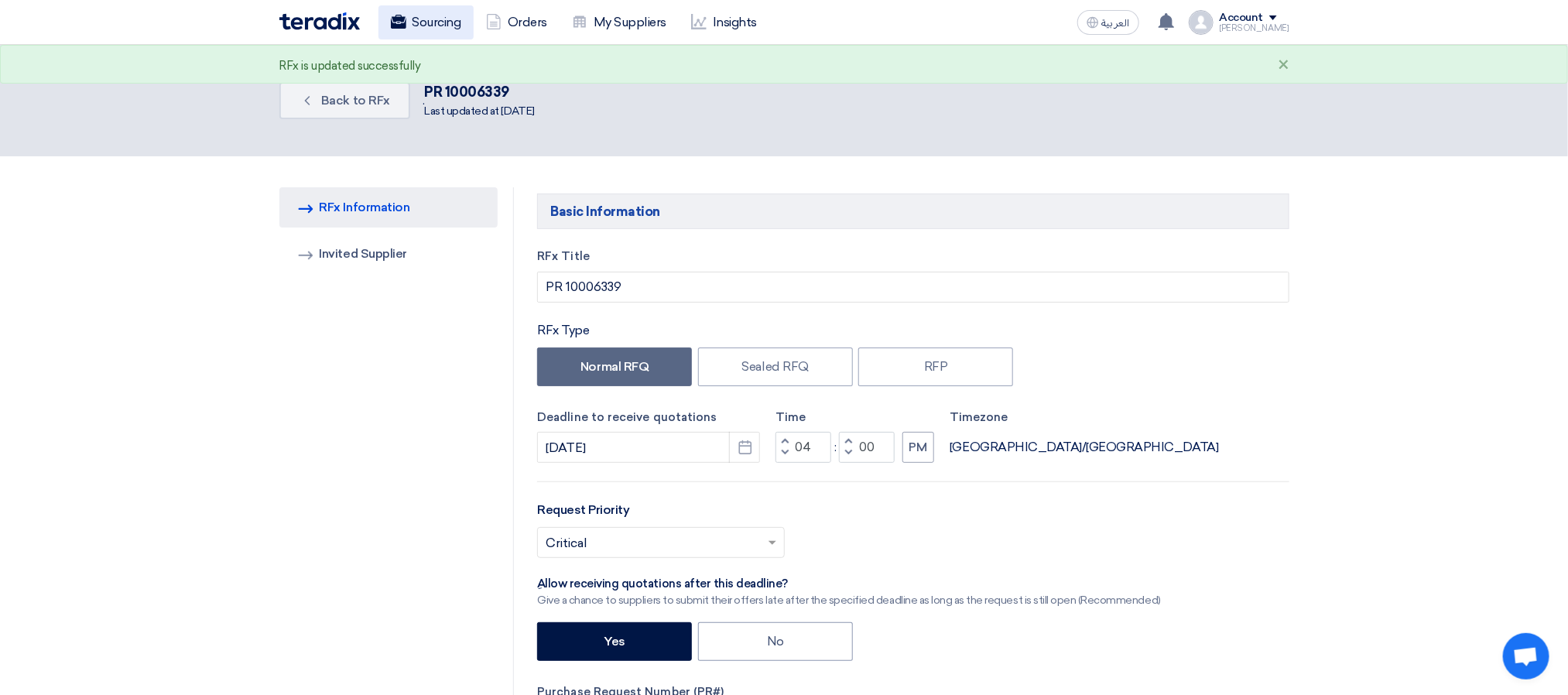
click at [433, 7] on link "Sourcing" at bounding box center [426, 22] width 95 height 34
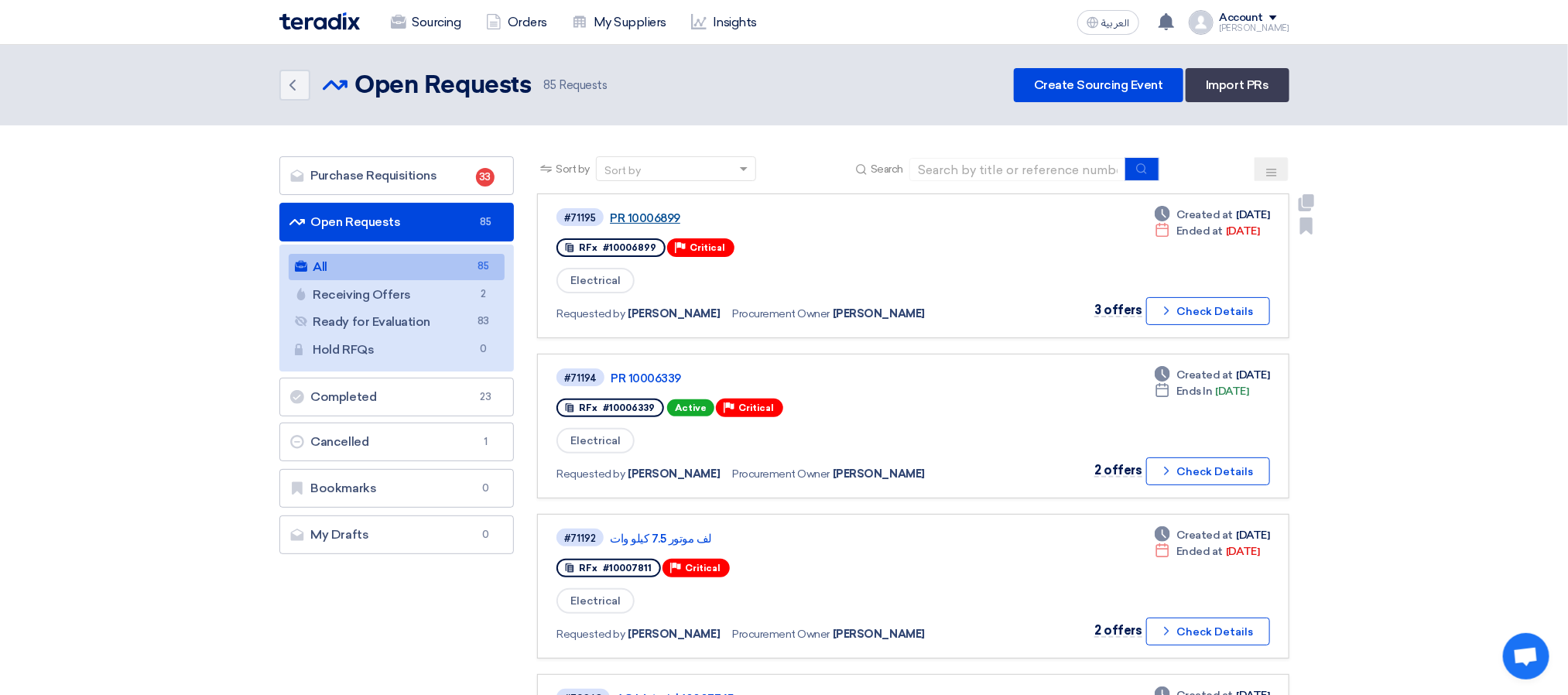
click at [650, 212] on link "PR 10006899" at bounding box center [803, 218] width 387 height 14
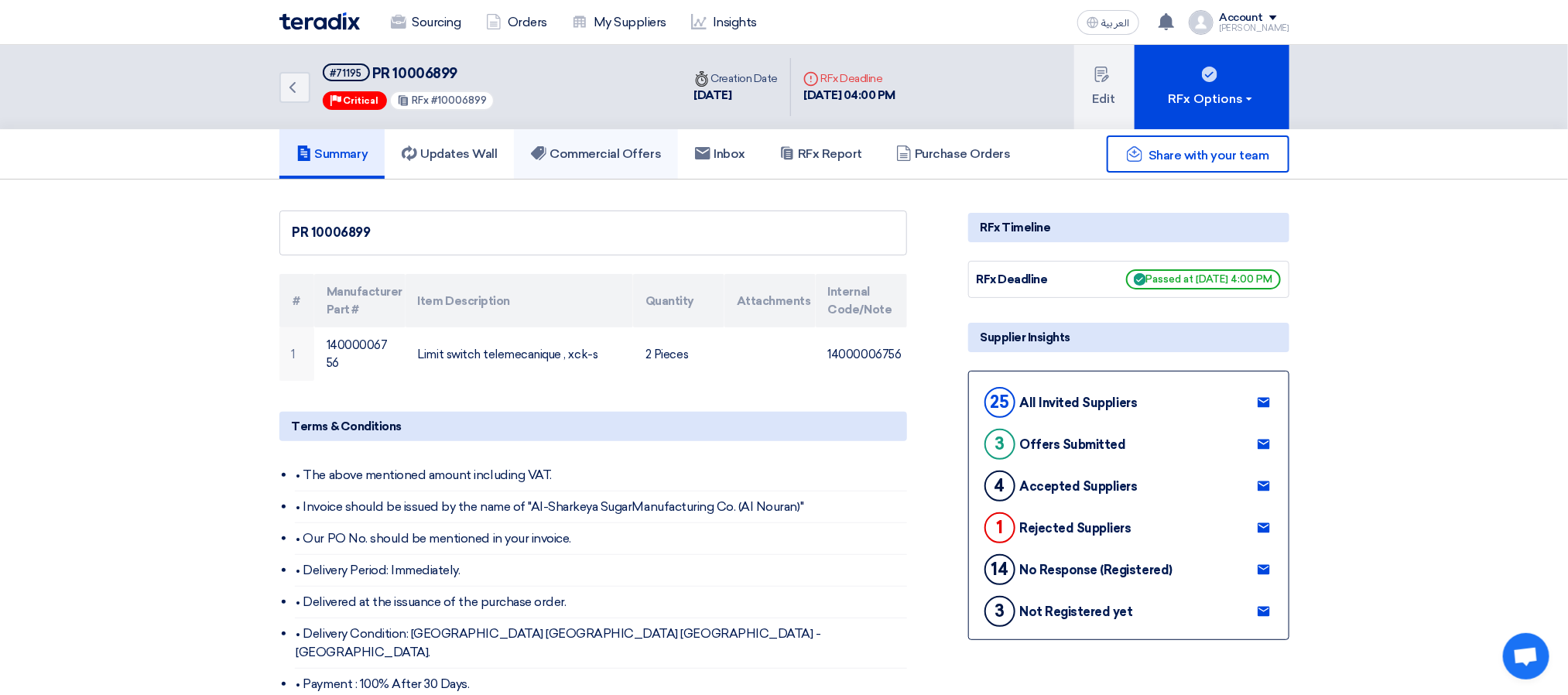
click at [631, 152] on h5 "Commercial Offers" at bounding box center [595, 154] width 130 height 15
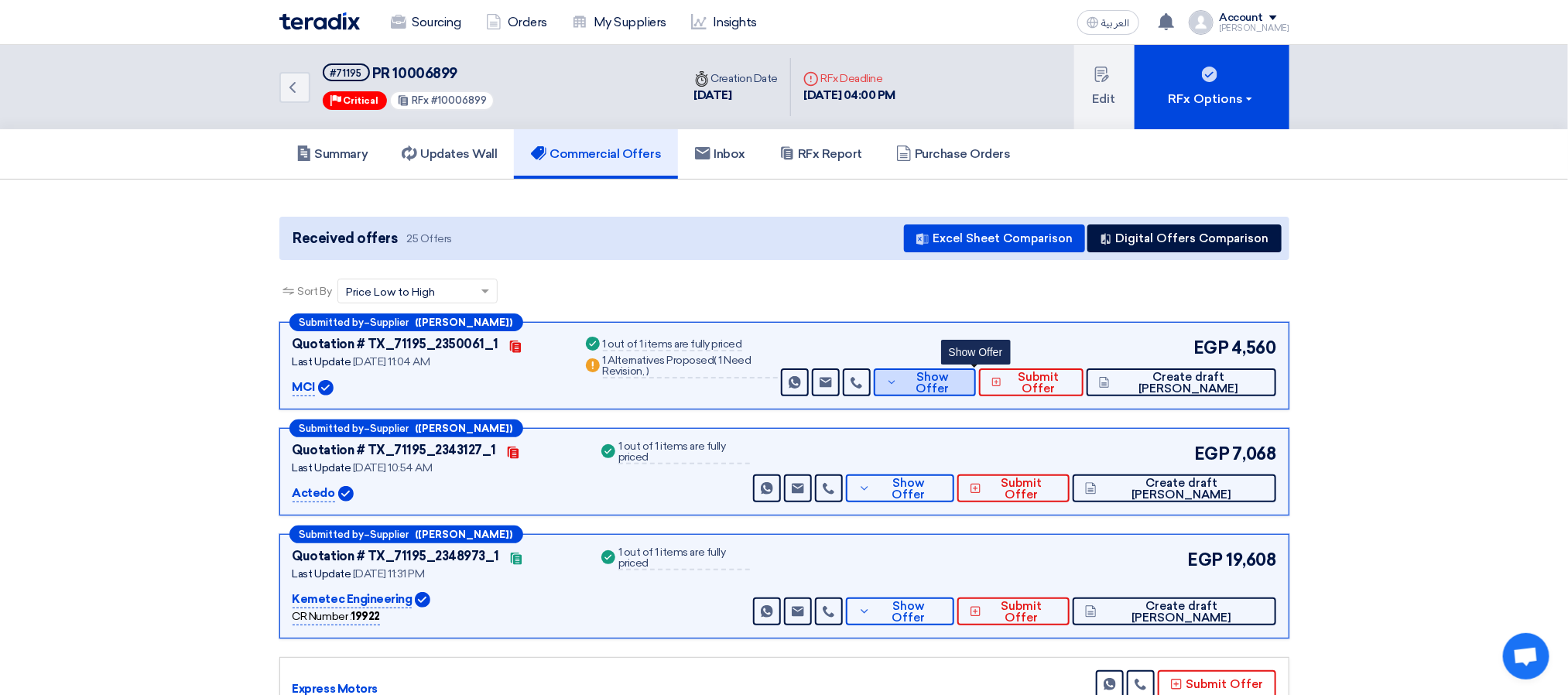
click at [964, 381] on span "Show Offer" at bounding box center [933, 382] width 62 height 23
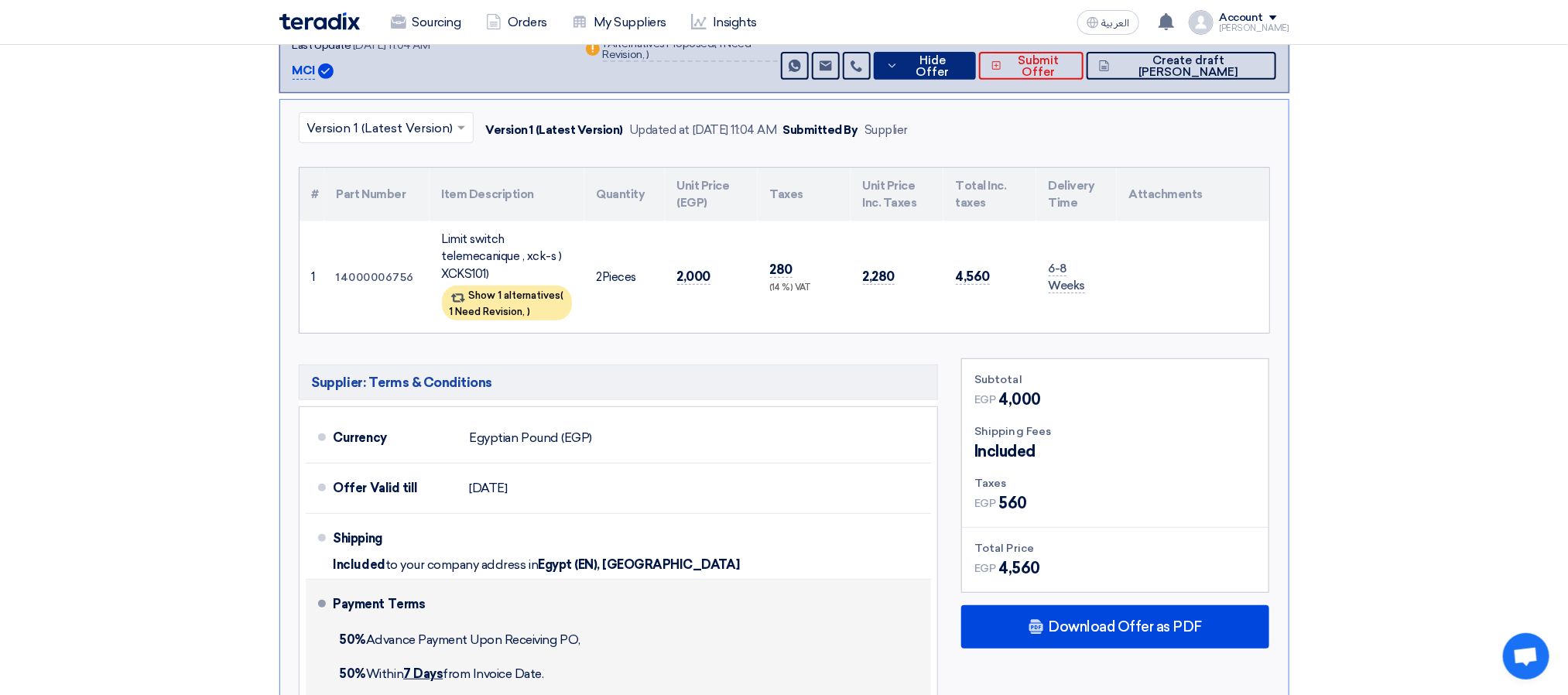
scroll to position [465, 0]
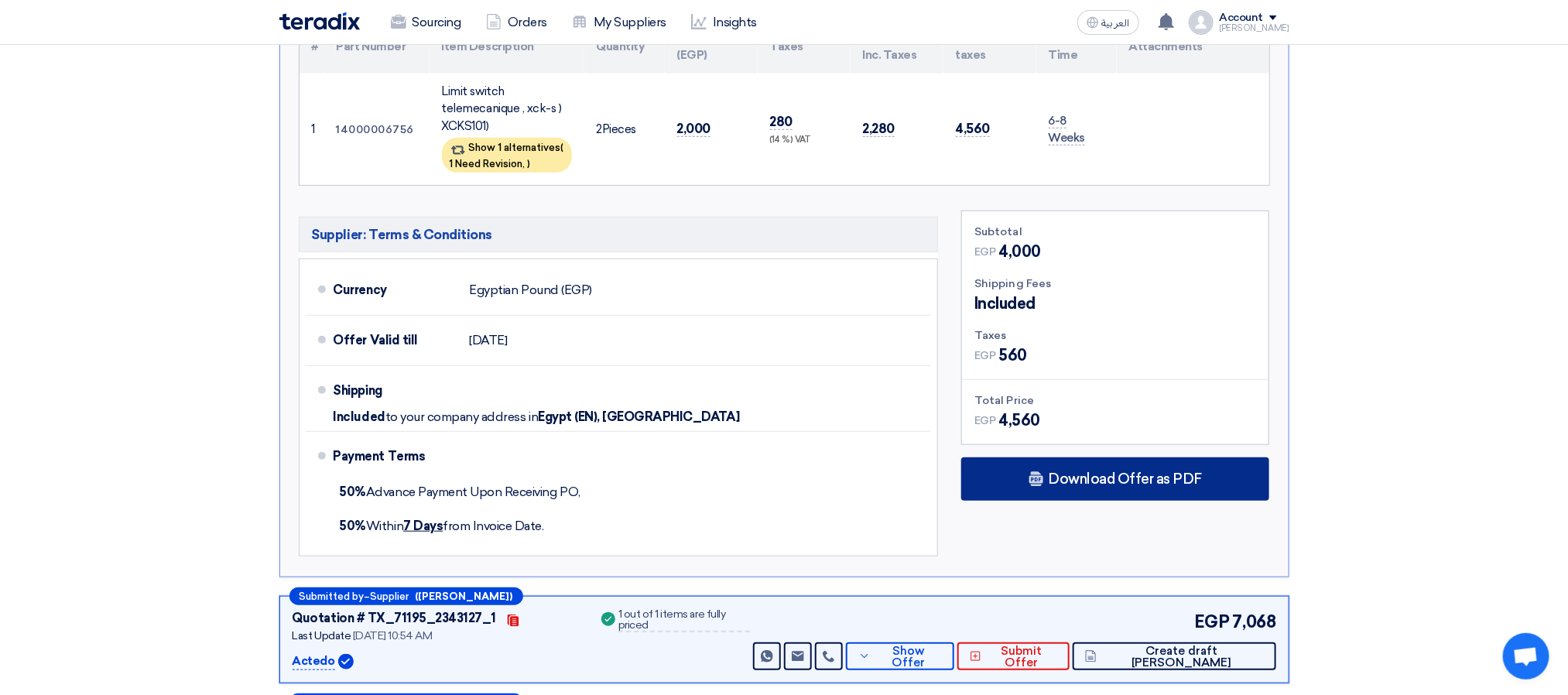
click at [1013, 486] on div "Download Offer as PDF" at bounding box center [1115, 479] width 308 height 43
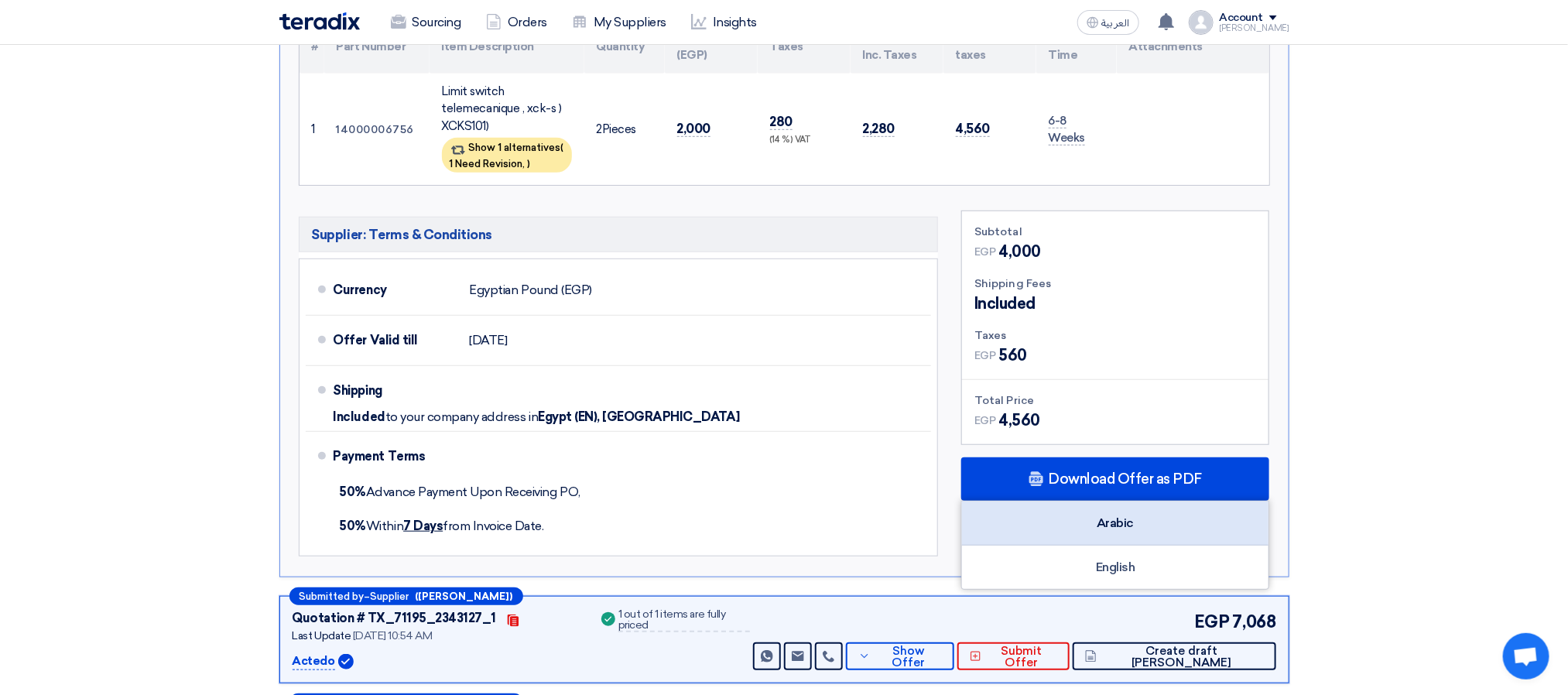
click at [1118, 518] on div "Arabic" at bounding box center [1115, 523] width 307 height 44
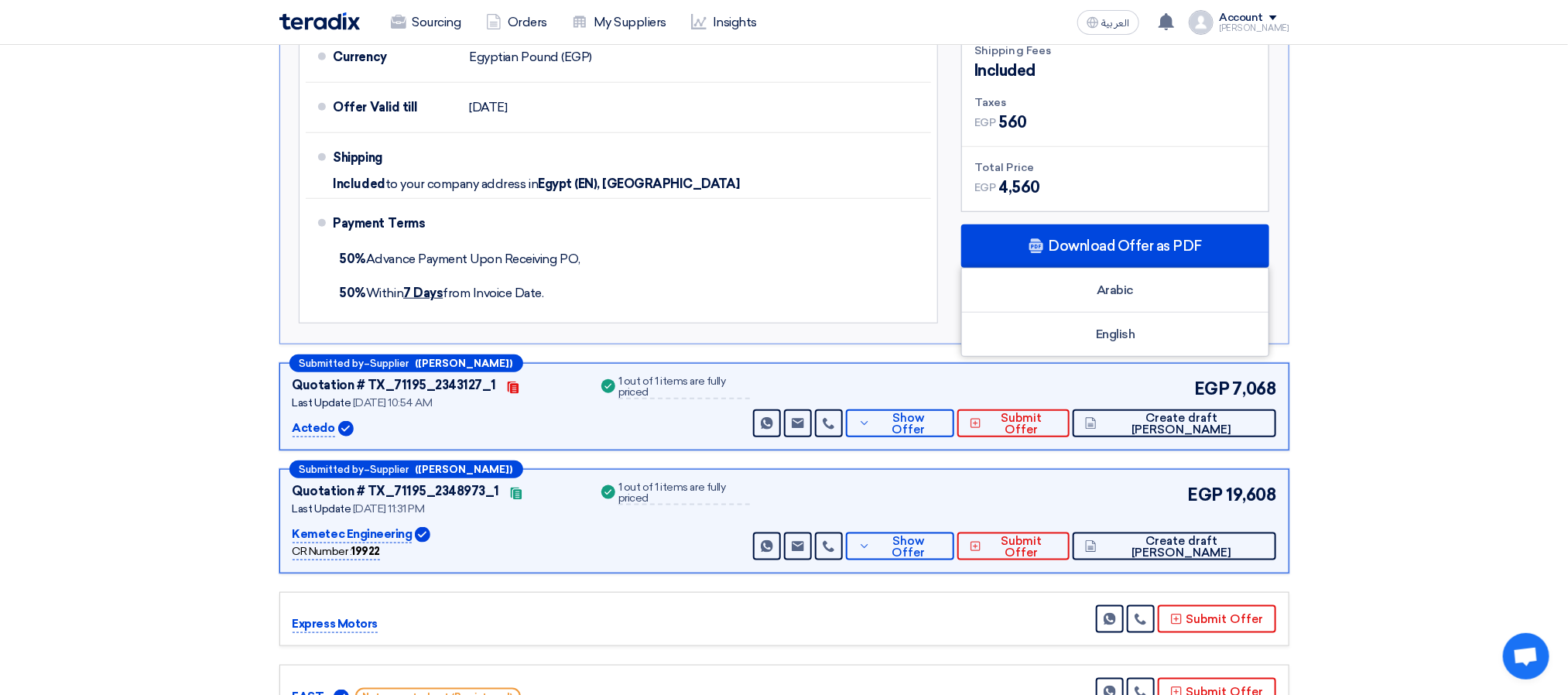
scroll to position [929, 0]
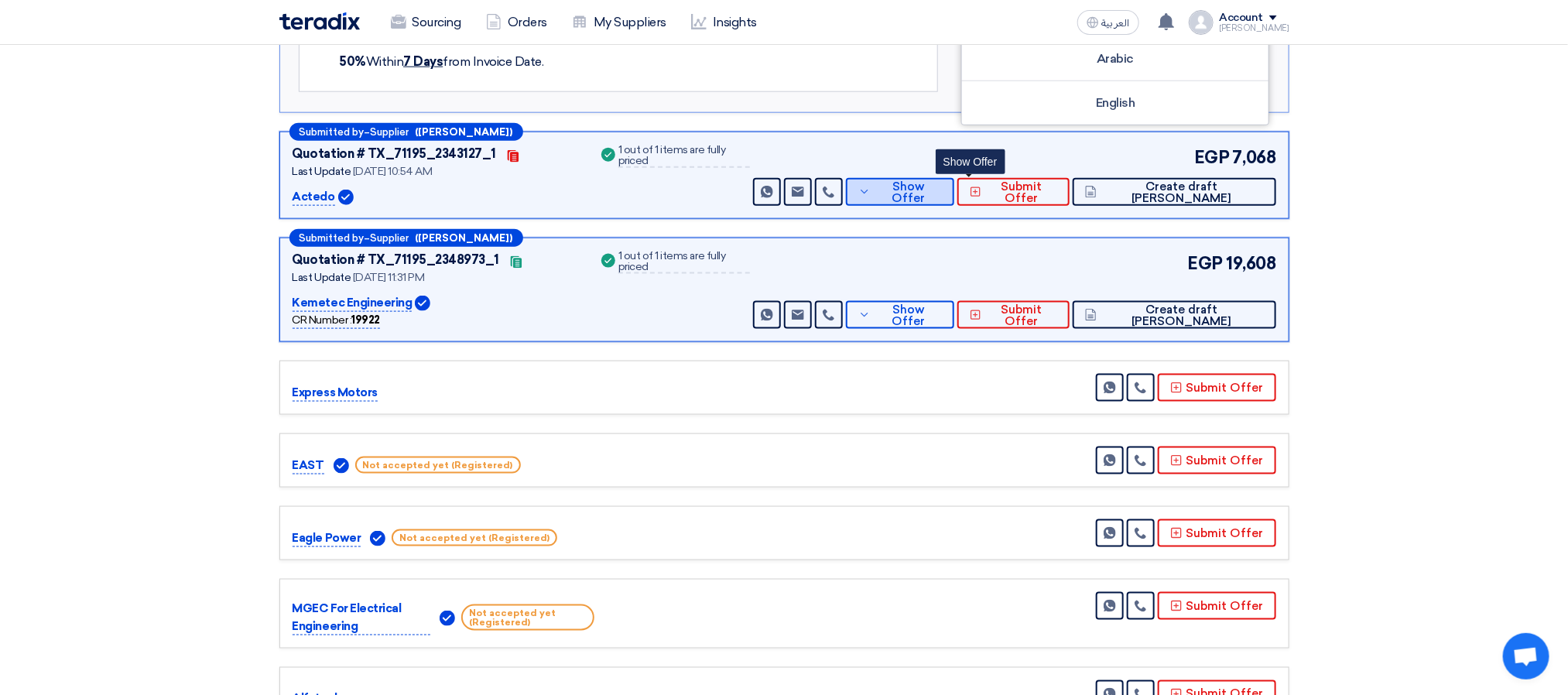
click at [943, 198] on span "Show Offer" at bounding box center [908, 192] width 67 height 23
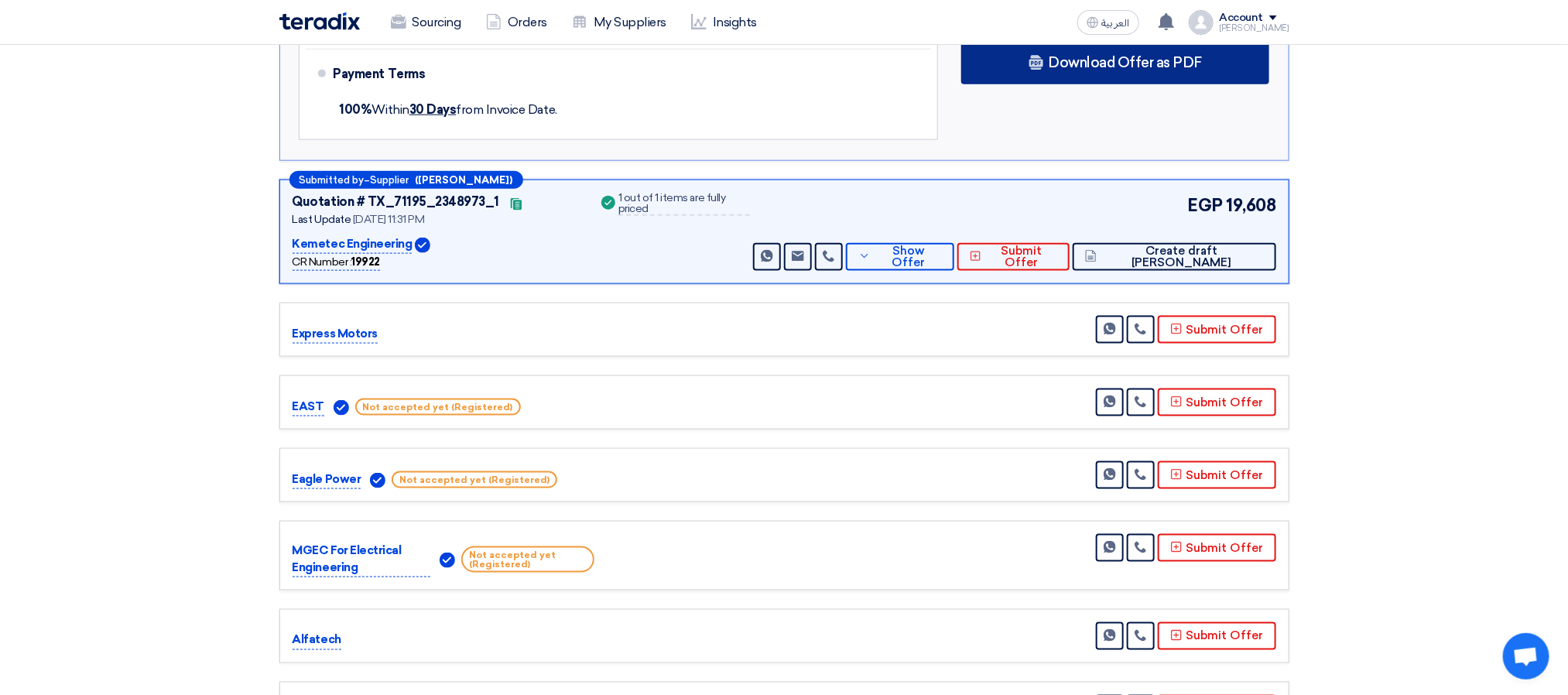
click at [1045, 74] on div "Download Offer as PDF" at bounding box center [1115, 63] width 308 height 43
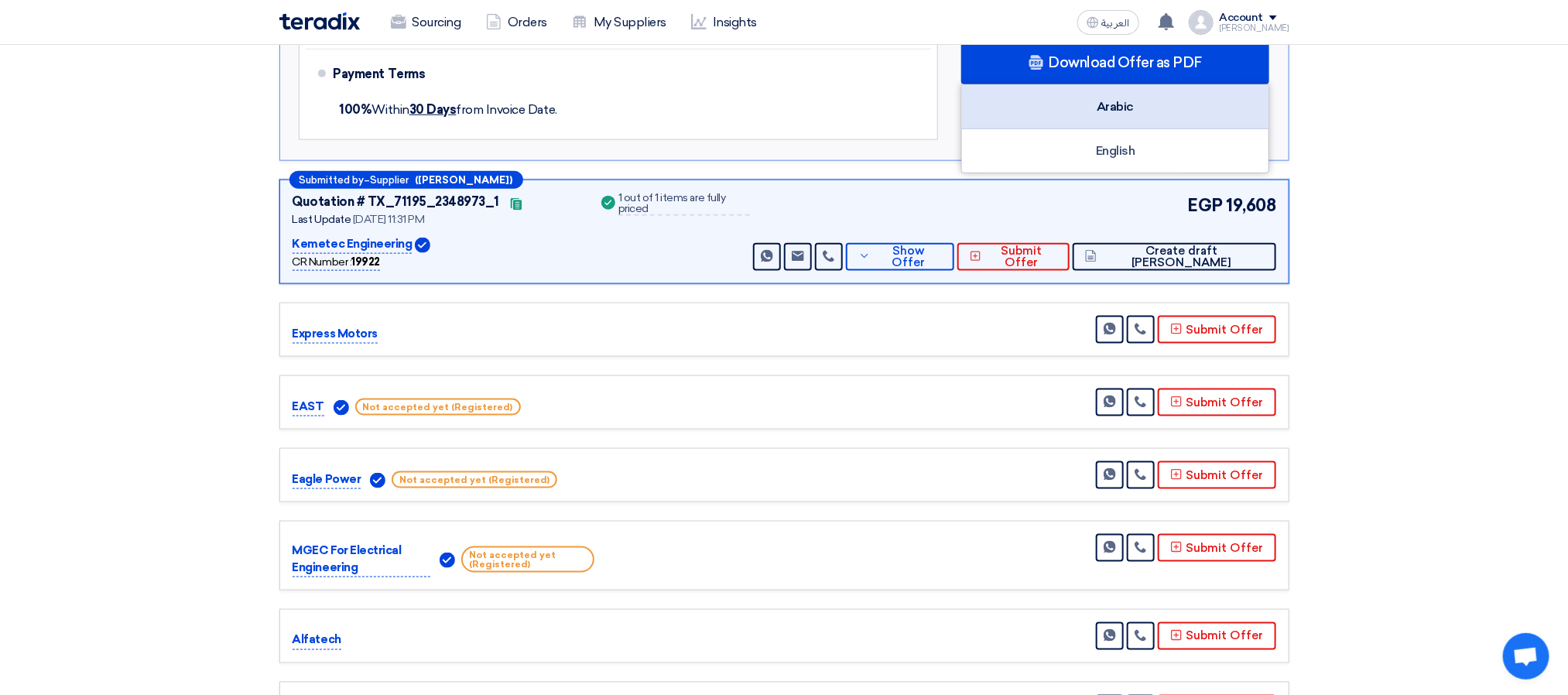
click at [1118, 109] on div "Arabic" at bounding box center [1115, 107] width 307 height 44
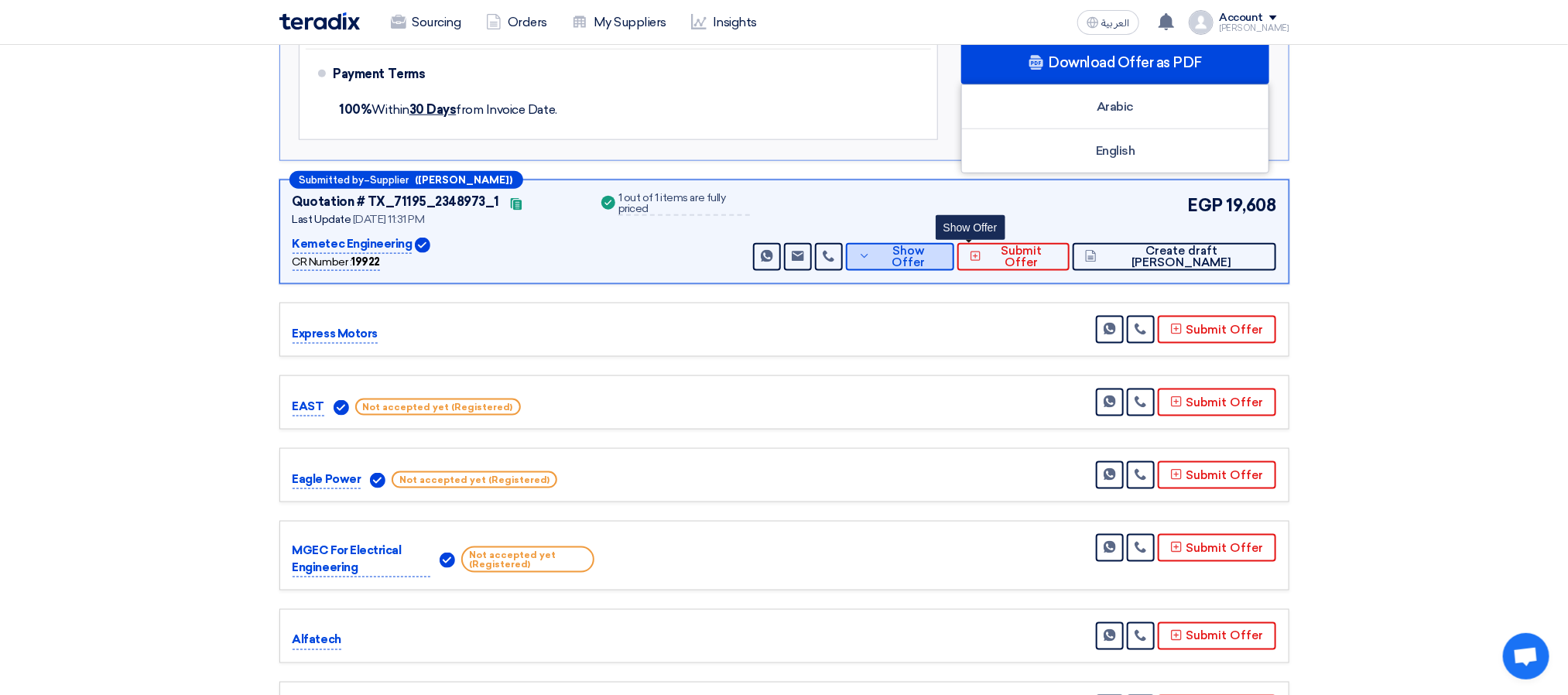
click at [943, 259] on span "Show Offer" at bounding box center [908, 257] width 67 height 23
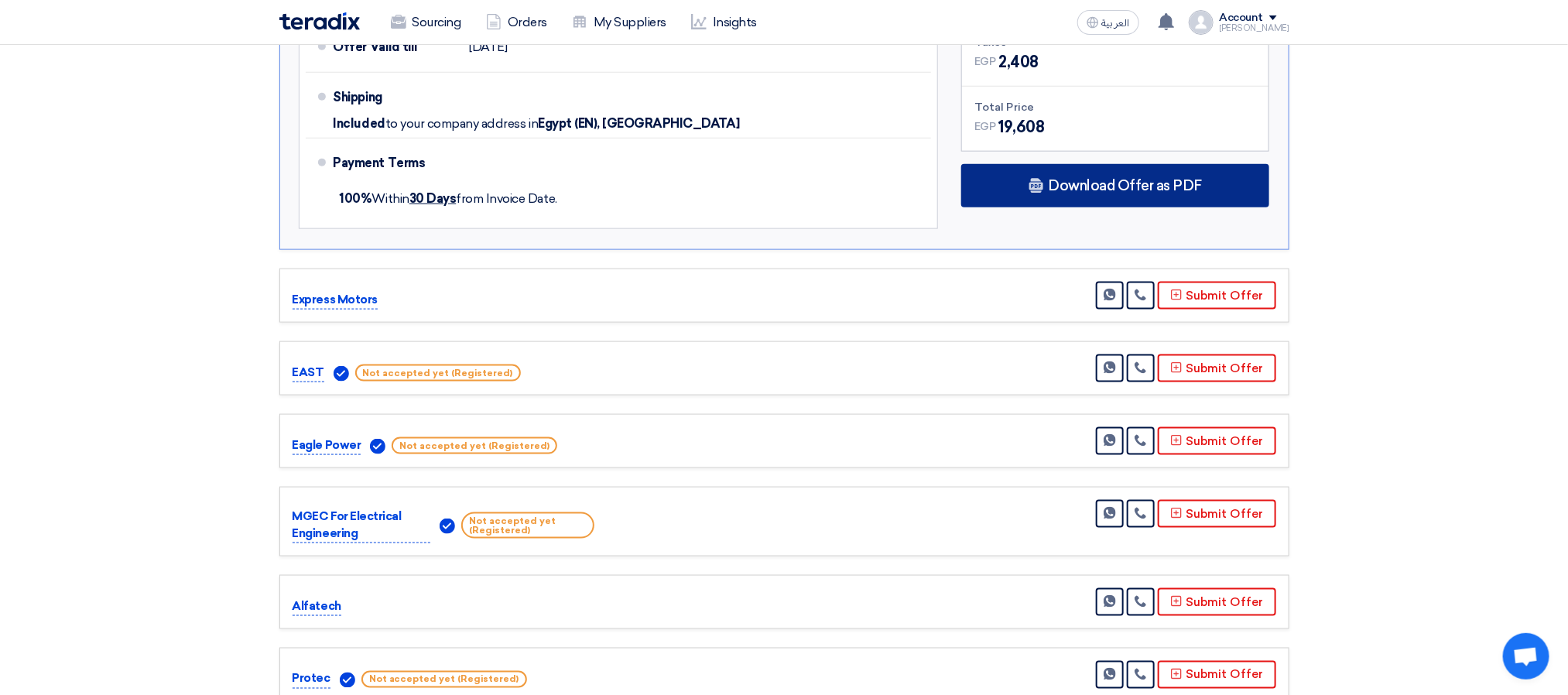
click at [1057, 189] on span "Download Offer as PDF" at bounding box center [1125, 186] width 154 height 14
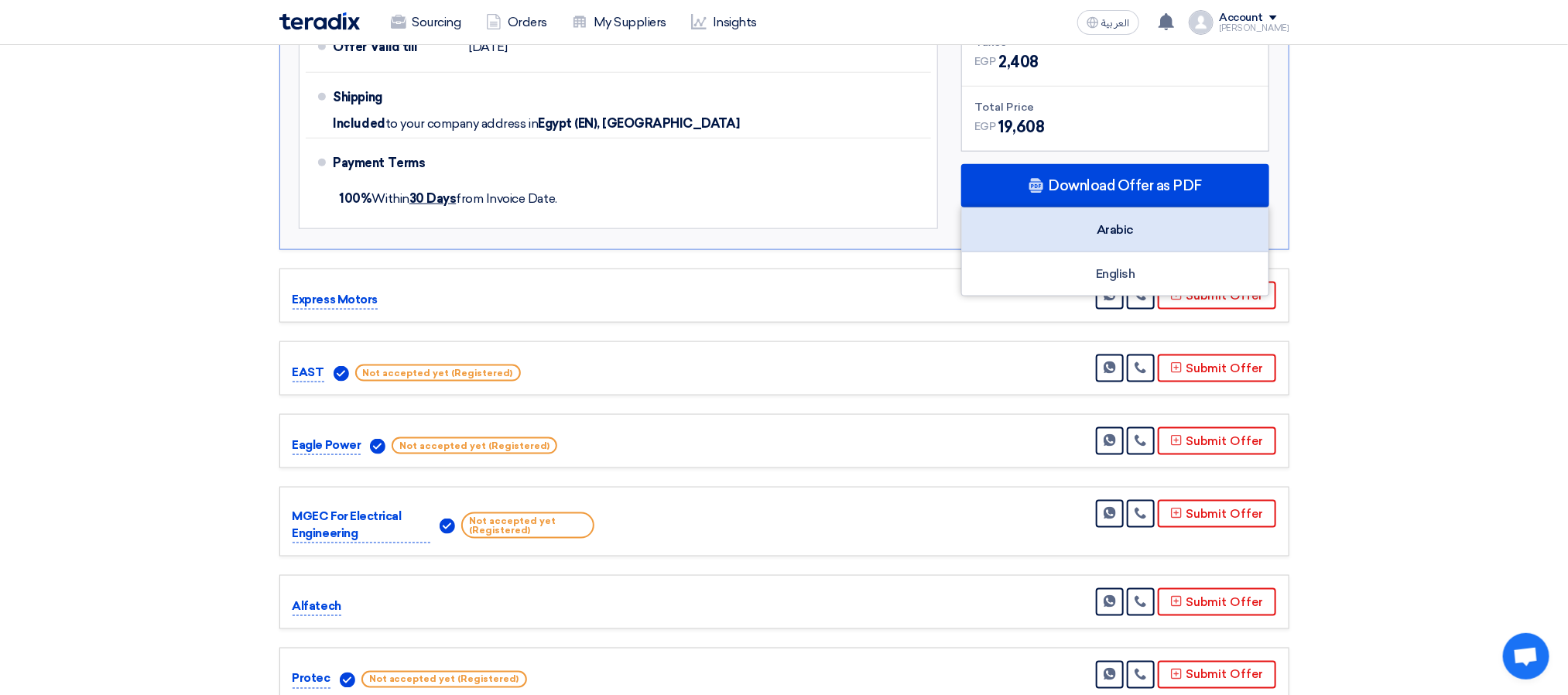
click at [1089, 229] on div "Arabic" at bounding box center [1115, 229] width 307 height 44
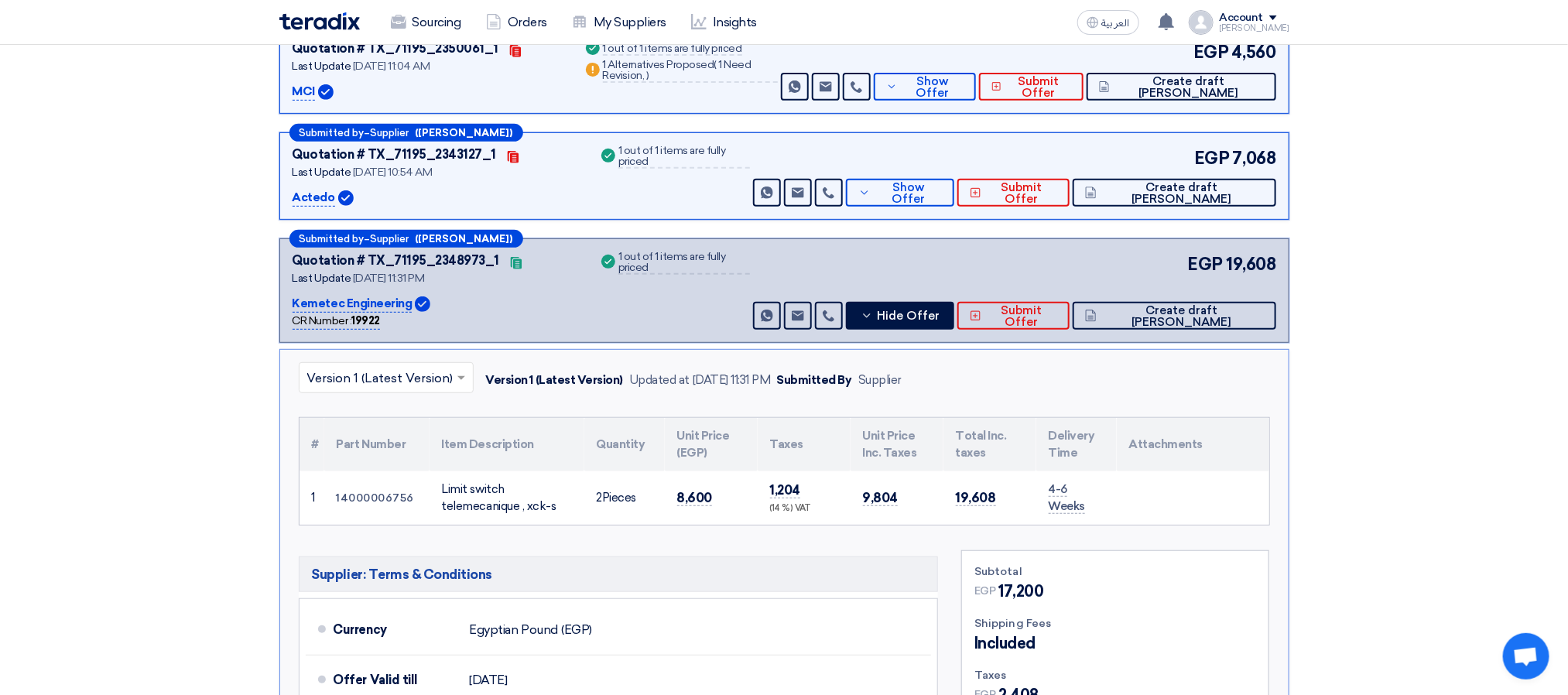
scroll to position [0, 0]
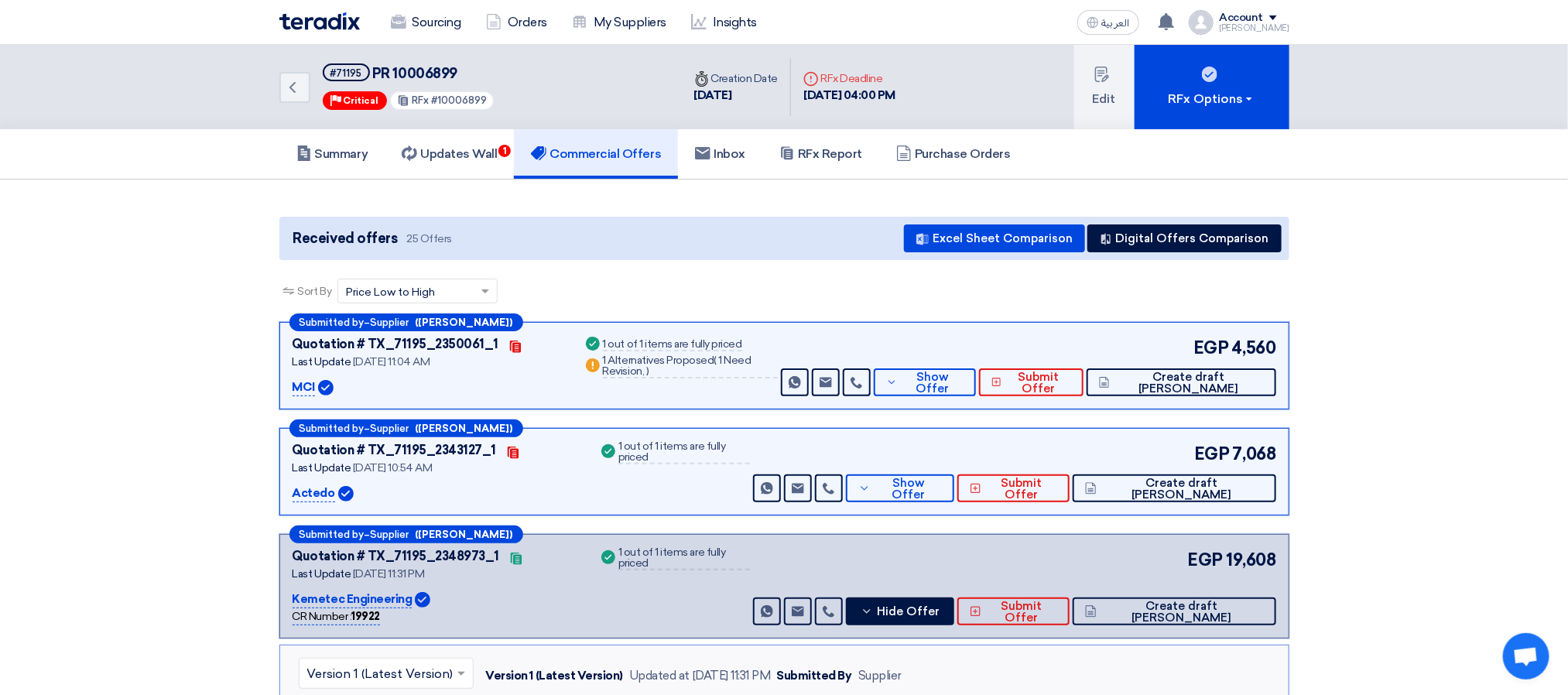
click at [839, 142] on link "RFx Report" at bounding box center [821, 154] width 117 height 50
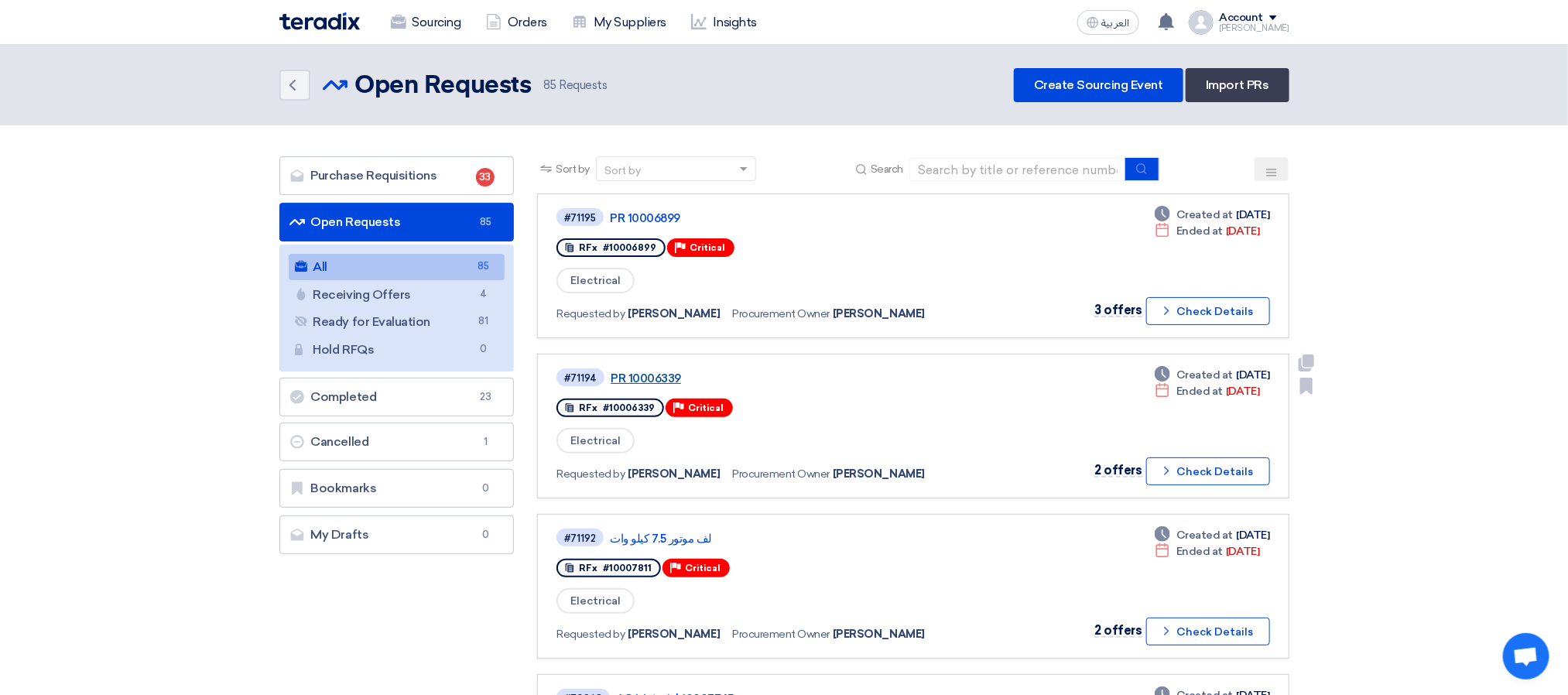
click at [644, 375] on link "PR 10006339" at bounding box center [804, 378] width 387 height 14
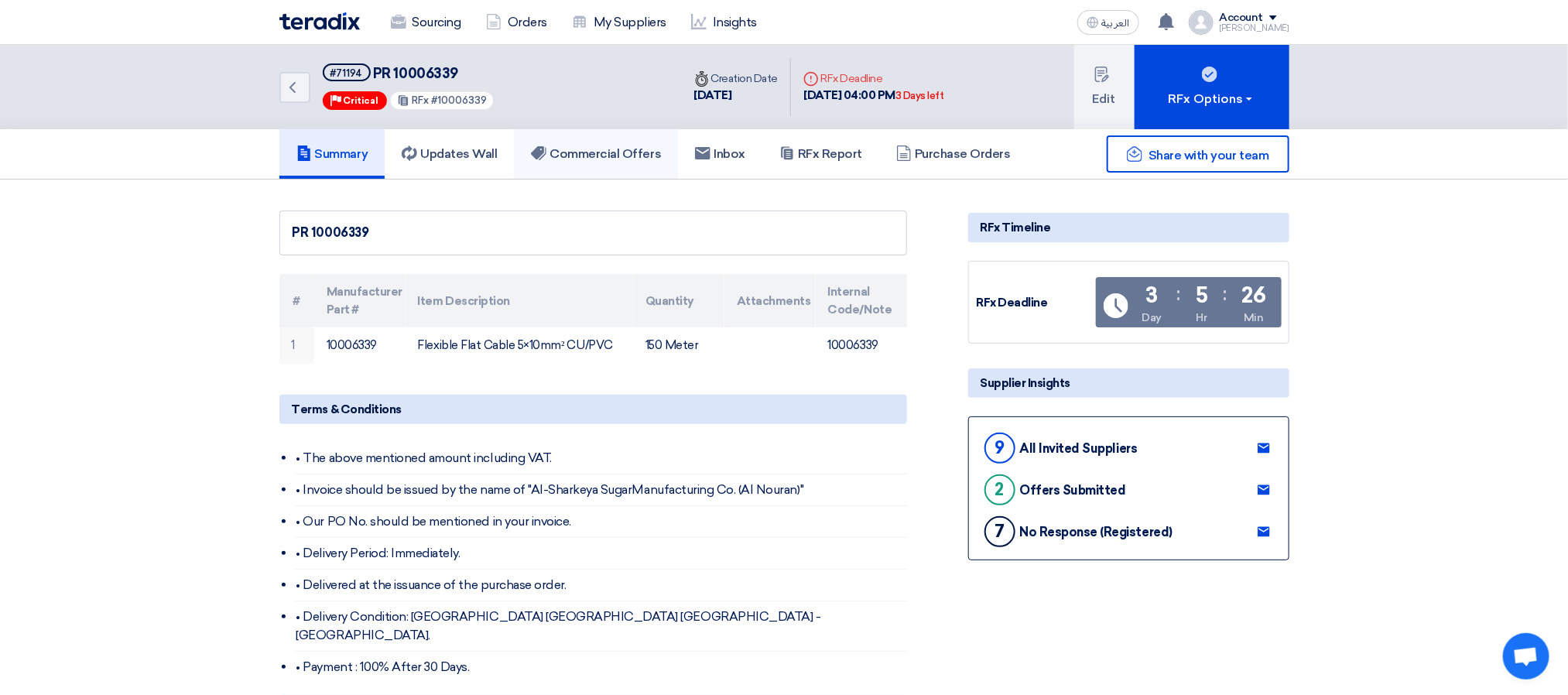
click at [641, 143] on link "Commercial Offers" at bounding box center [595, 154] width 164 height 50
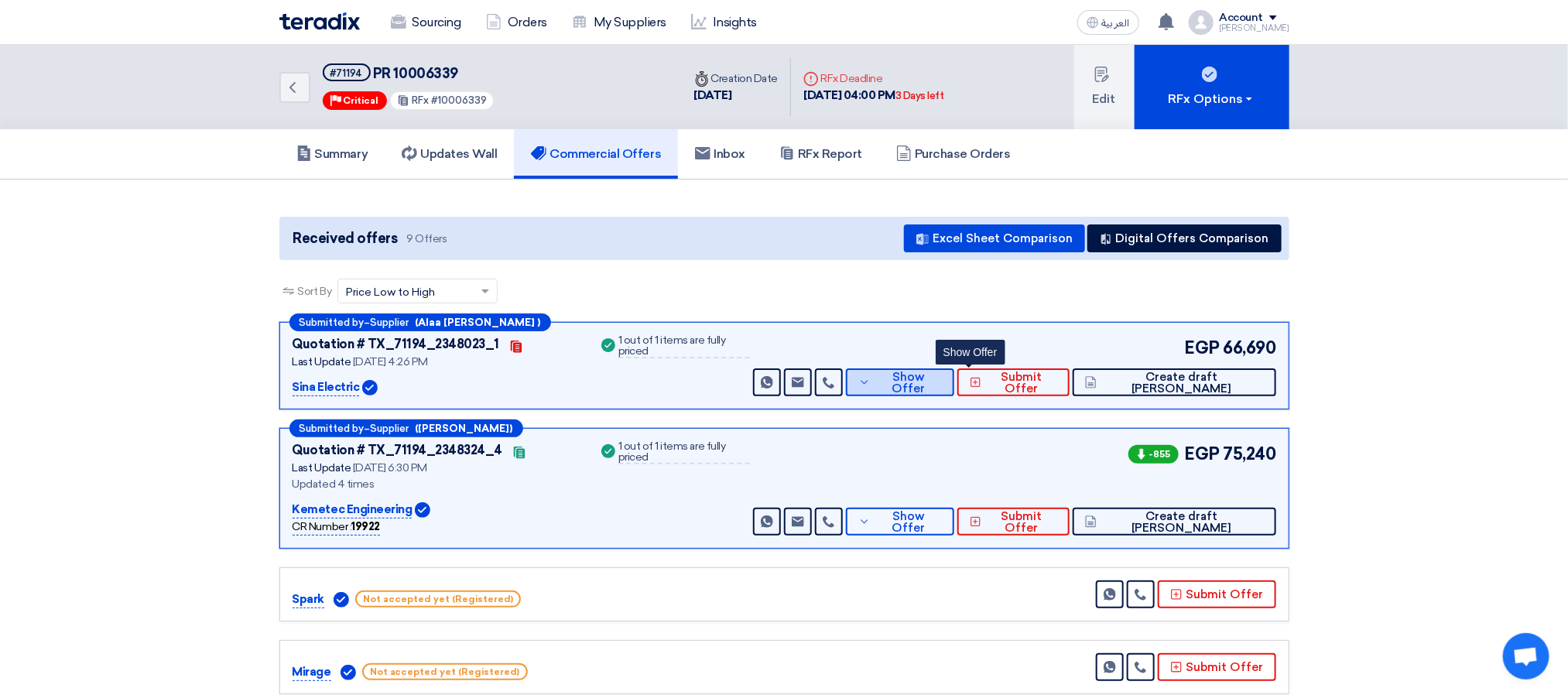
click at [943, 383] on span "Show Offer" at bounding box center [908, 382] width 67 height 23
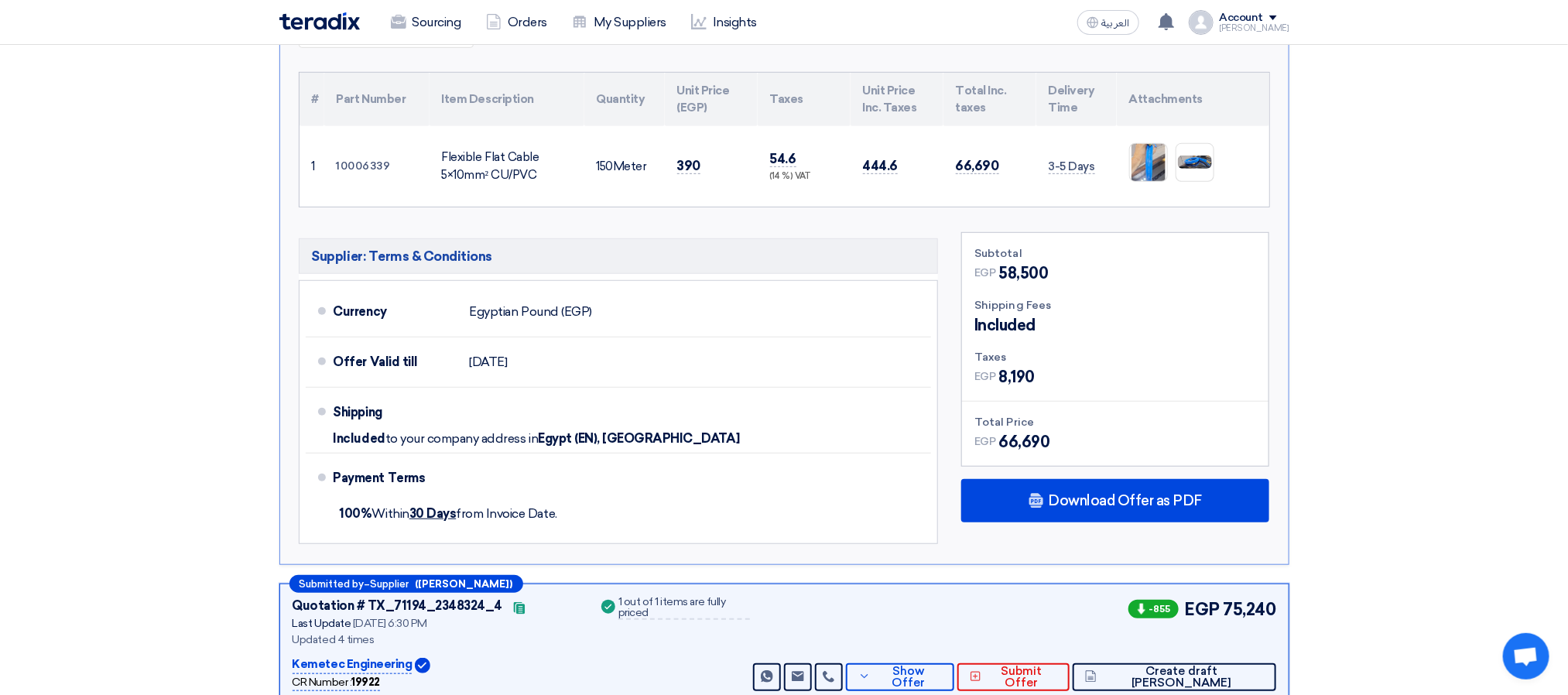
scroll to position [465, 0]
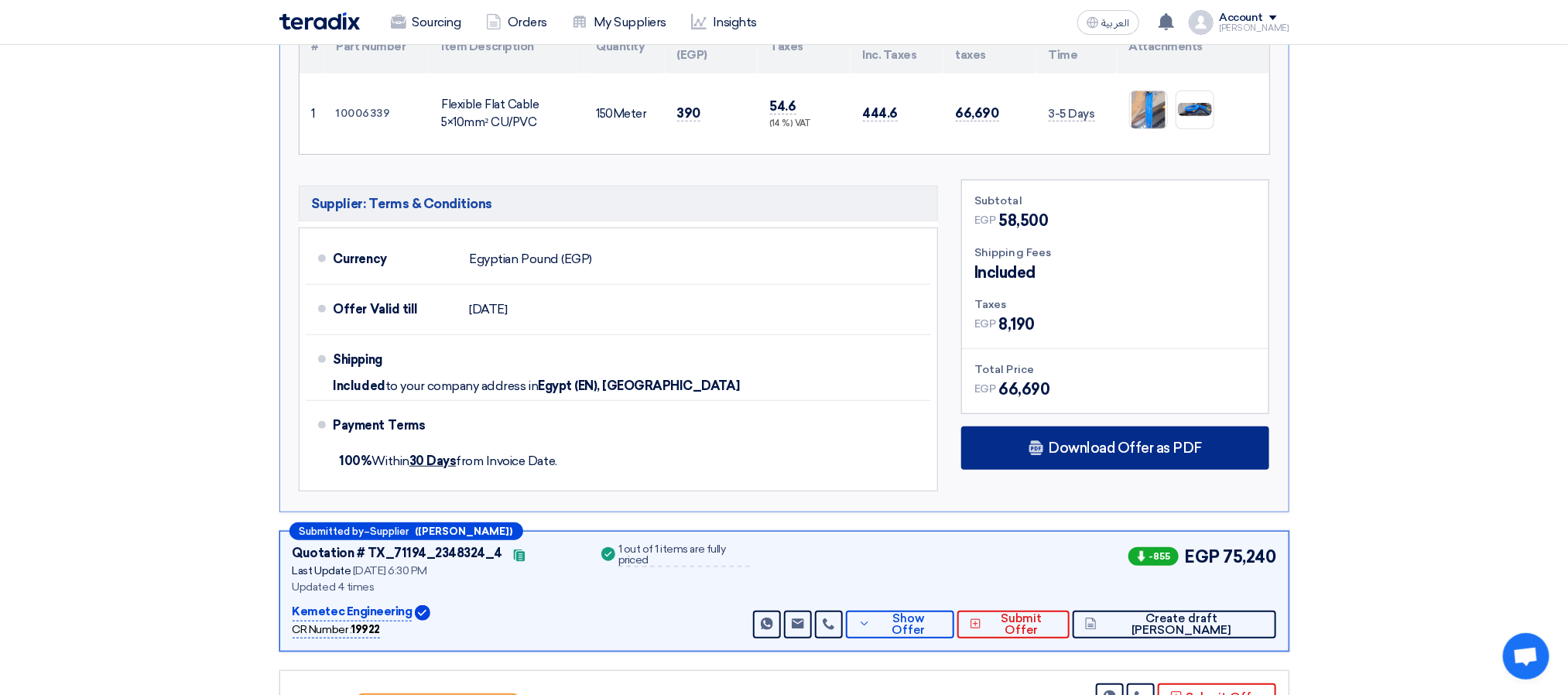
click at [1061, 462] on div "Download Offer as PDF" at bounding box center [1115, 448] width 308 height 43
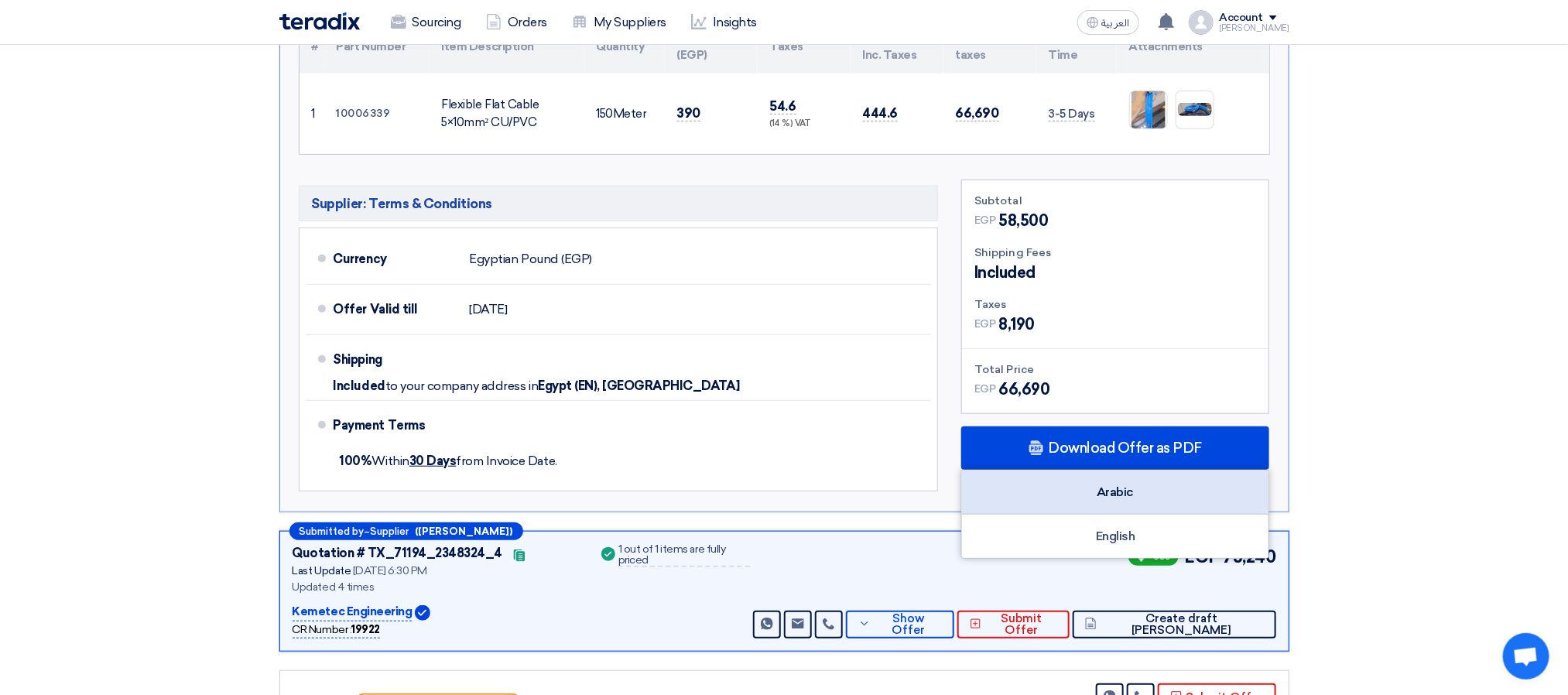
click at [1120, 504] on div "Arabic" at bounding box center [1115, 492] width 307 height 44
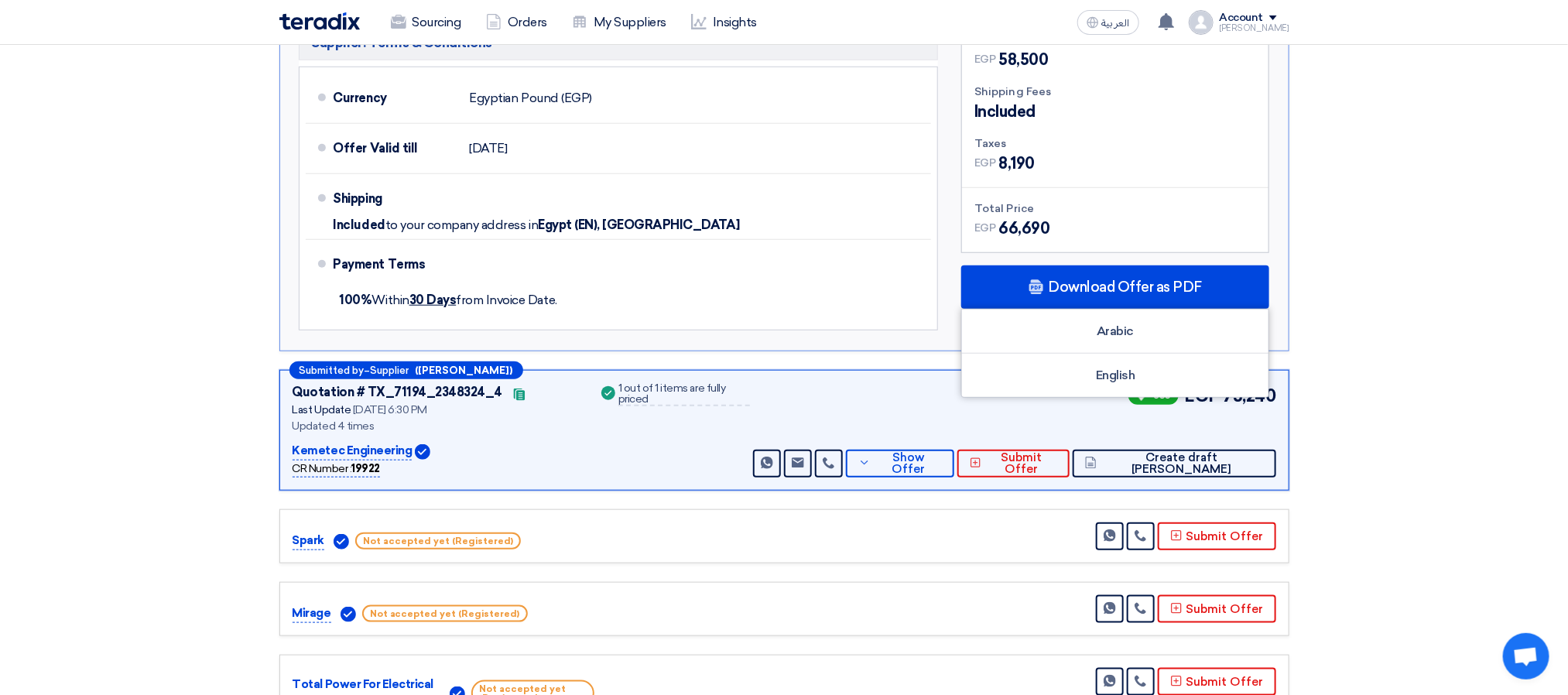
scroll to position [929, 0]
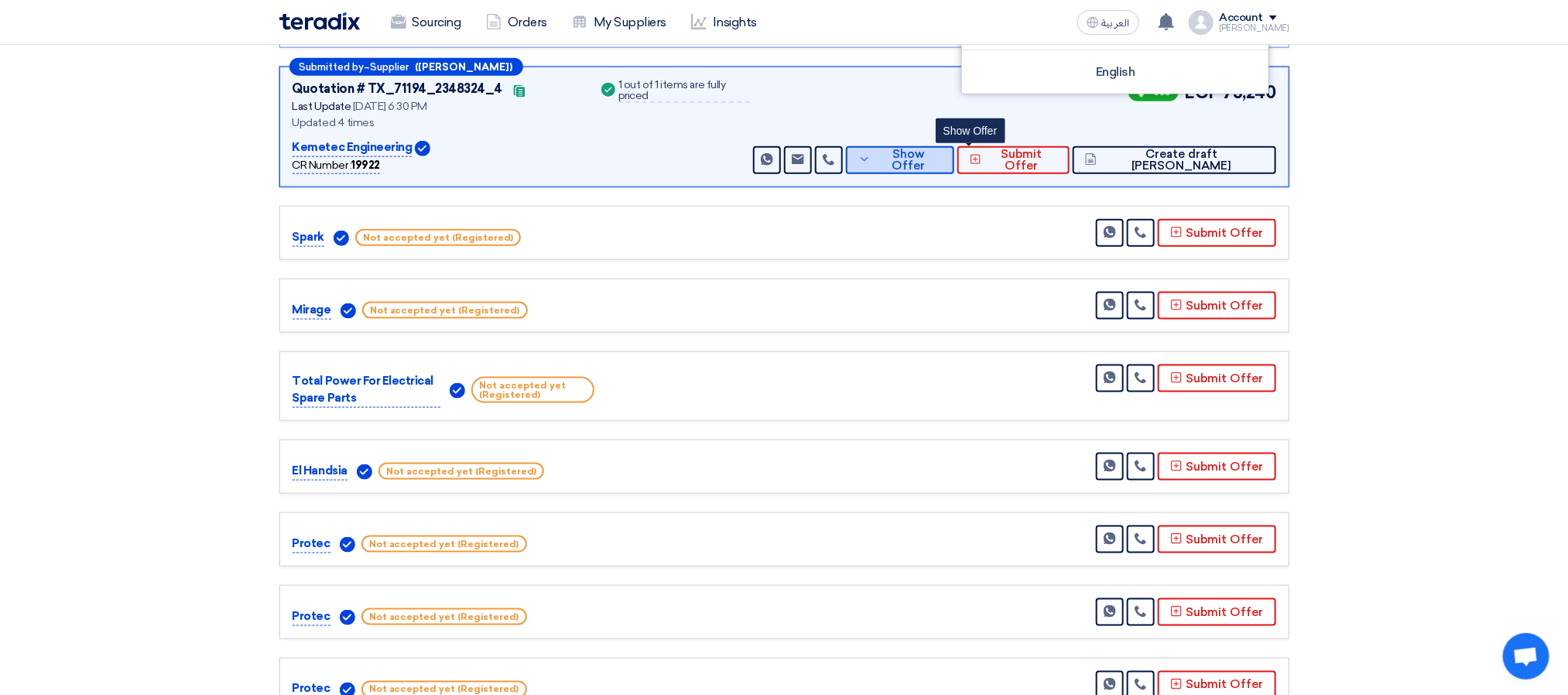
click at [943, 166] on span "Show Offer" at bounding box center [908, 160] width 67 height 23
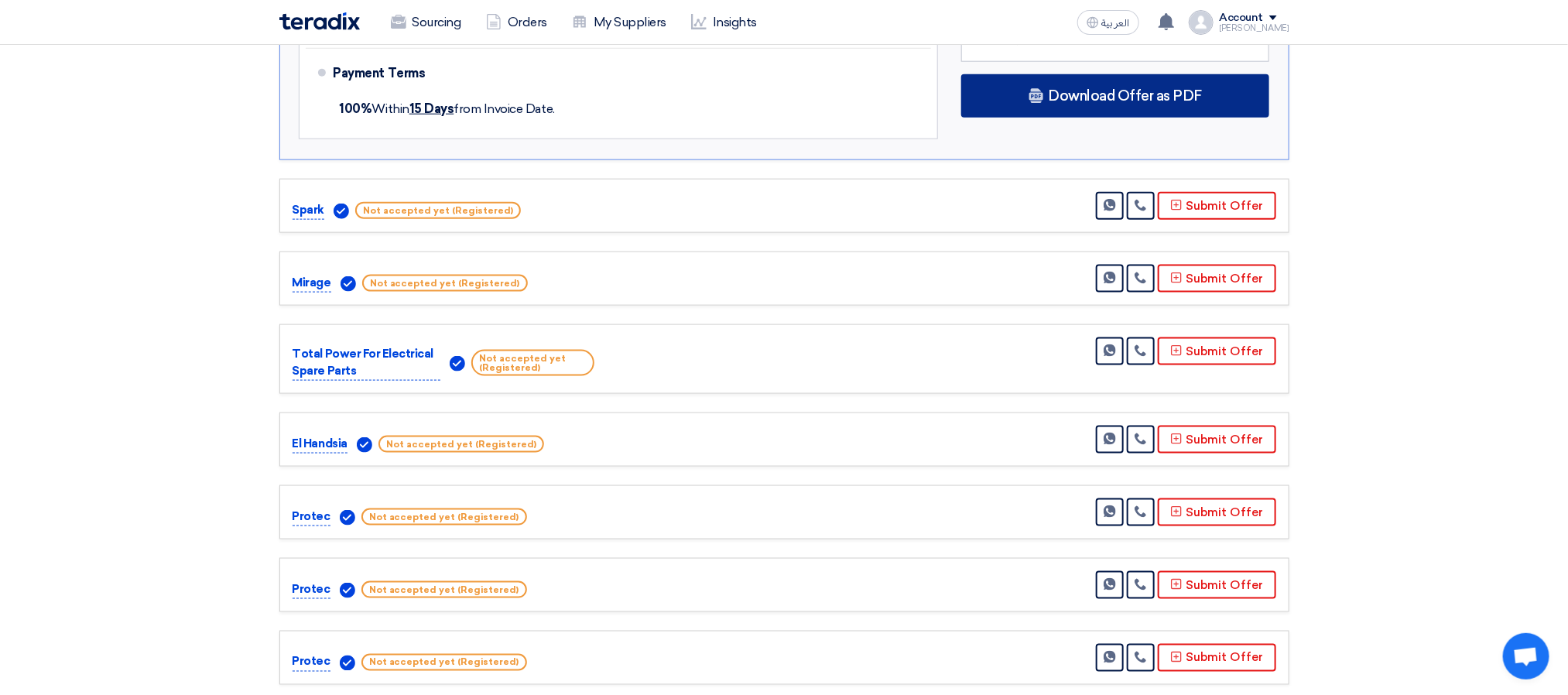
click at [1120, 107] on div "Download Offer as PDF" at bounding box center [1115, 95] width 308 height 43
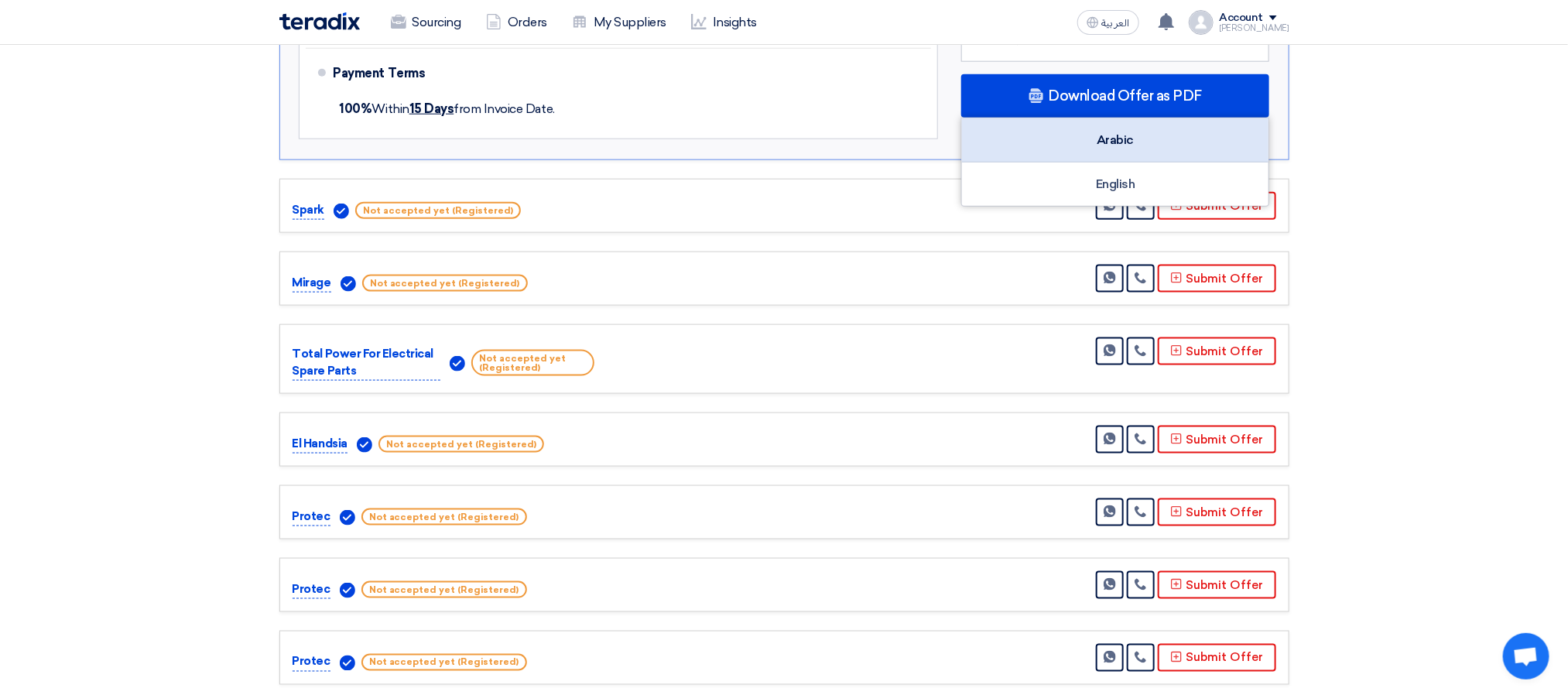
click at [1130, 140] on div "Arabic" at bounding box center [1115, 140] width 307 height 44
